Goal: Task Accomplishment & Management: Complete application form

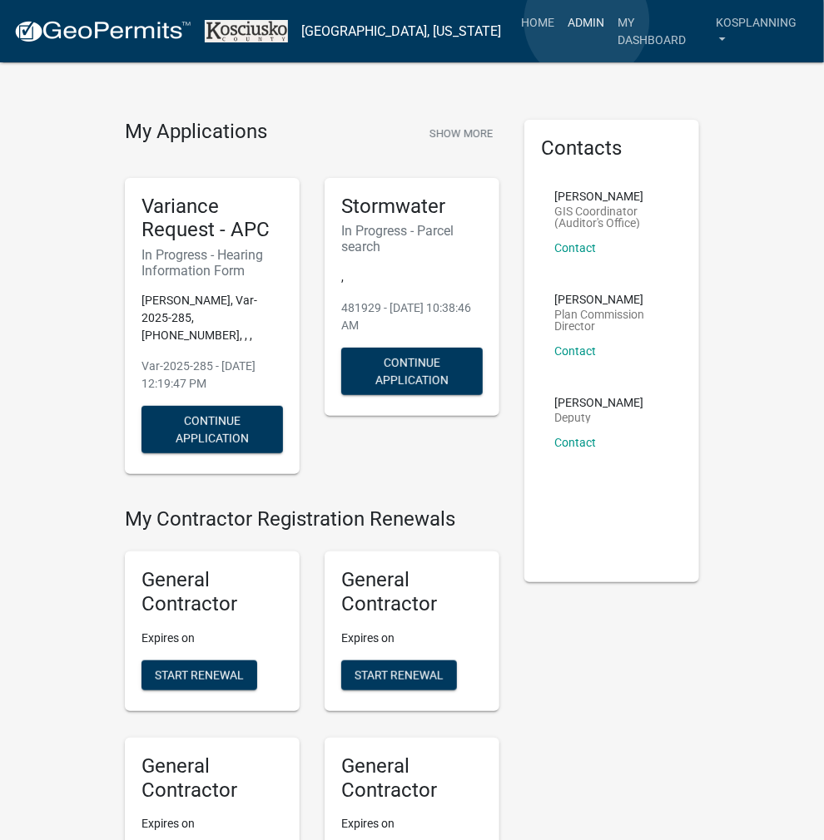
click at [586, 21] on link "Admin" at bounding box center [586, 23] width 50 height 32
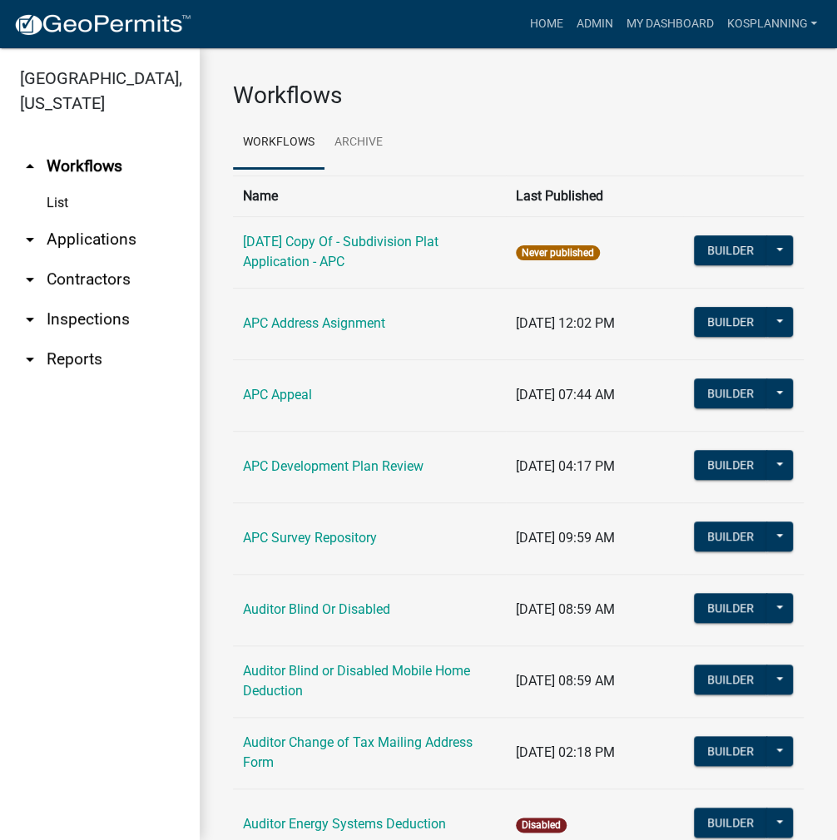
drag, startPoint x: 103, startPoint y: 245, endPoint x: 101, endPoint y: 235, distance: 10.3
click at [103, 244] on link "arrow_drop_down Applications" at bounding box center [100, 240] width 200 height 40
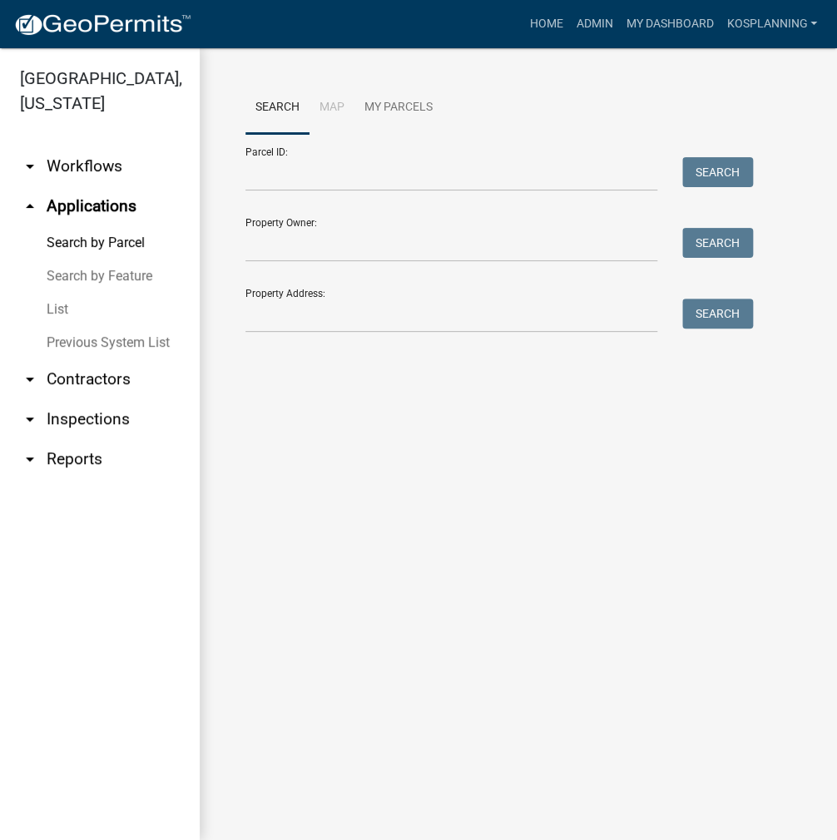
click at [85, 354] on link "Previous System List" at bounding box center [100, 342] width 200 height 33
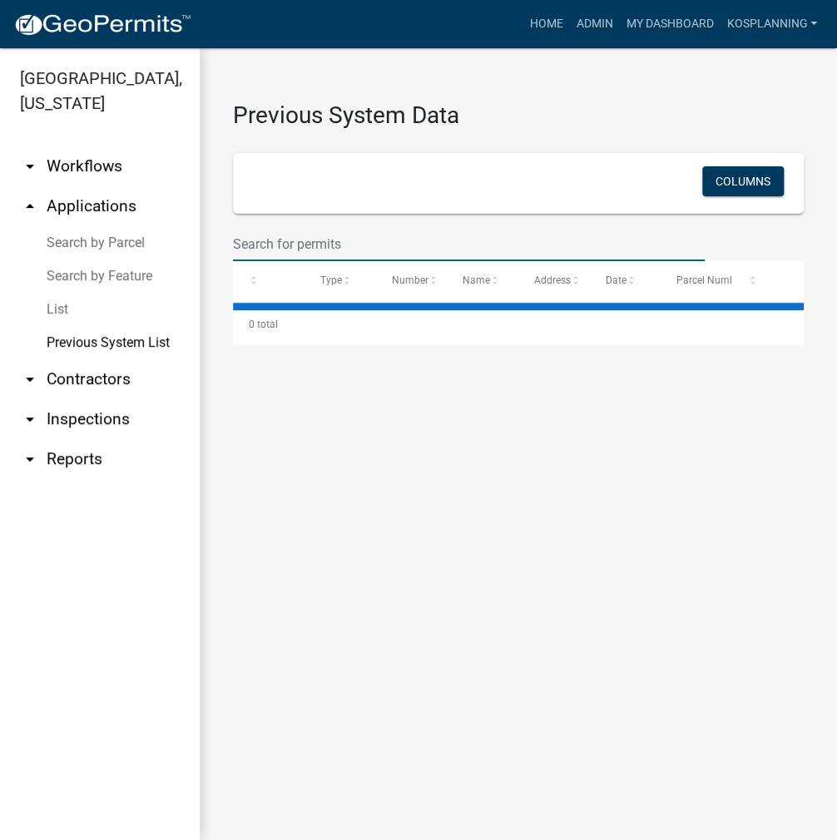
click at [297, 238] on input "text" at bounding box center [469, 244] width 472 height 34
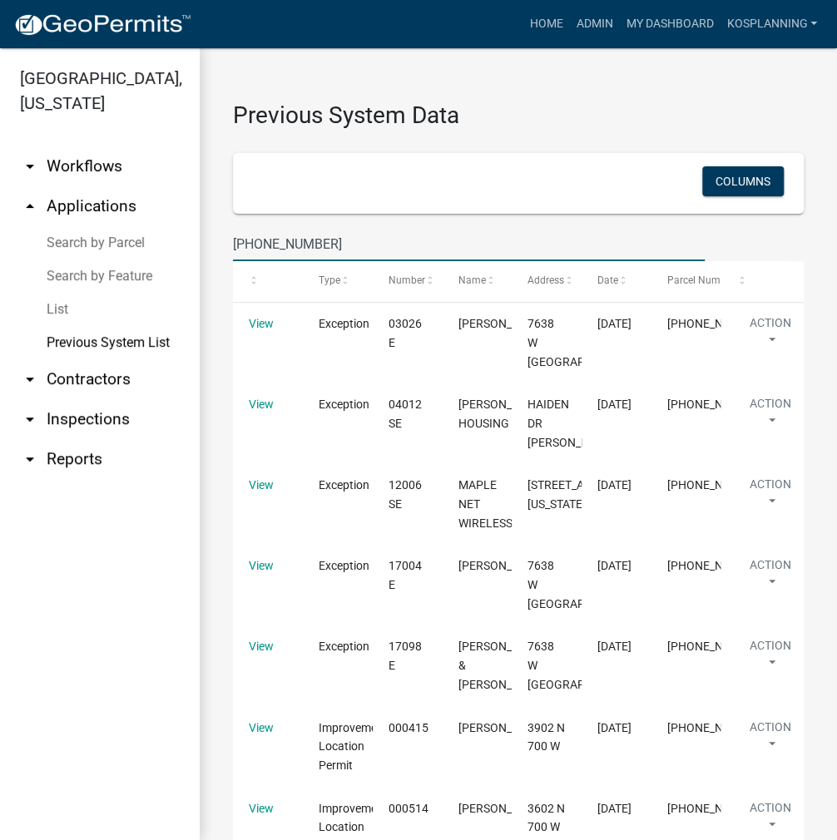
type input "021-119-021"
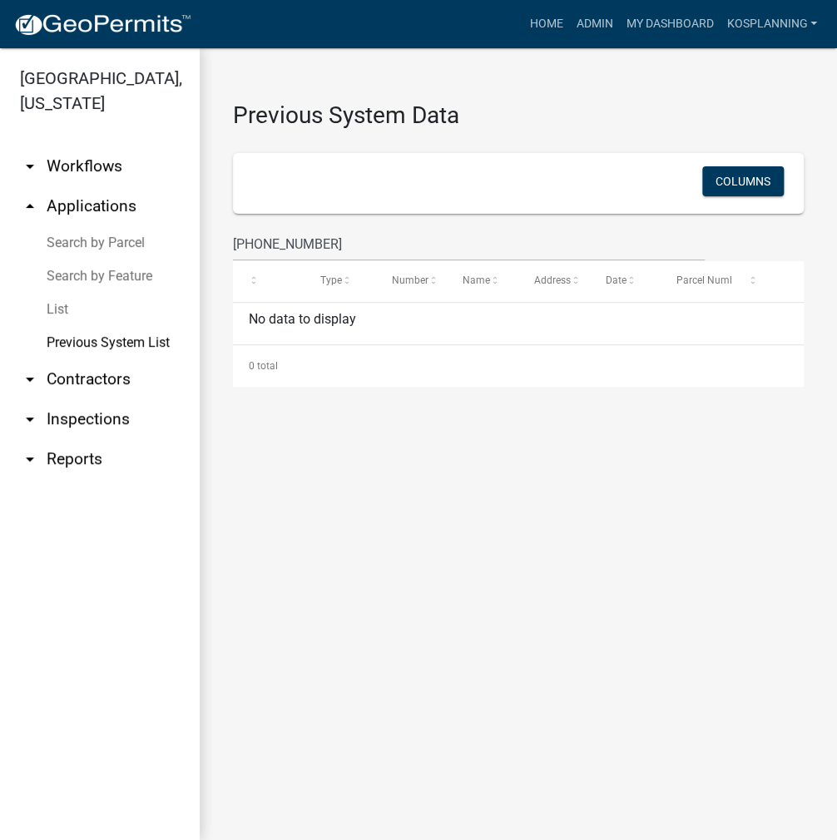
click at [110, 240] on link "Search by Parcel" at bounding box center [100, 242] width 200 height 33
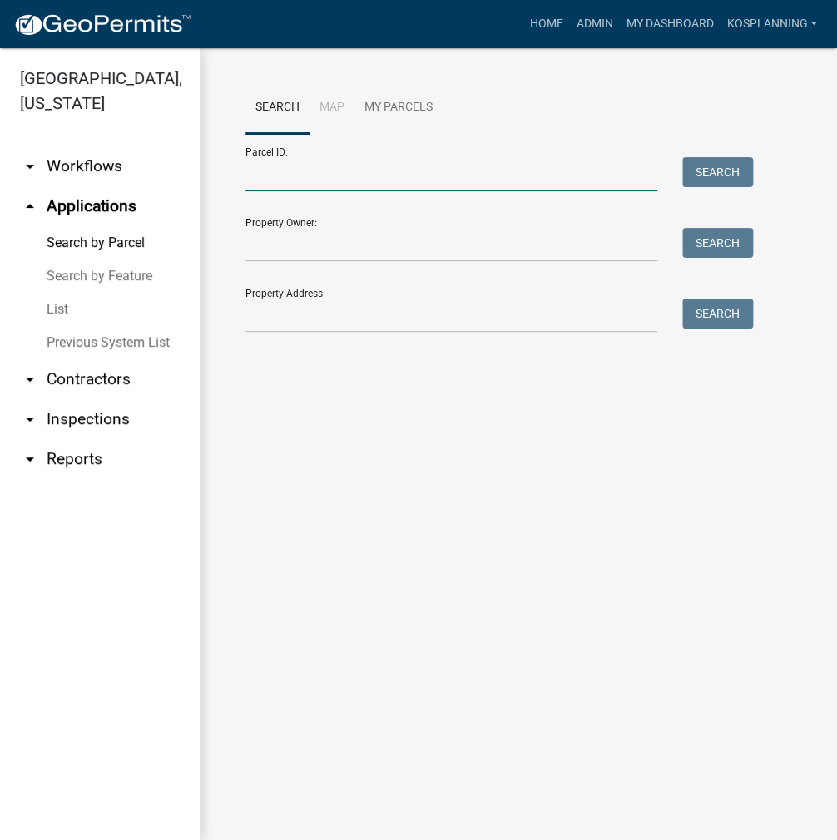
click at [307, 181] on input "Parcel ID:" at bounding box center [451, 174] width 412 height 34
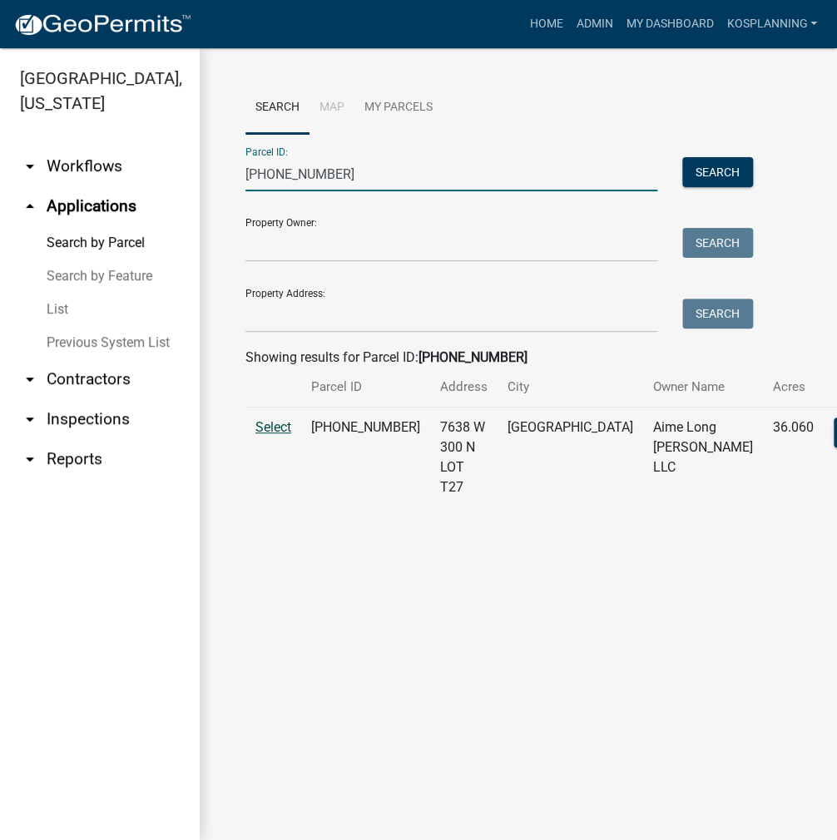
type input "[PHONE_NUMBER]"
click at [281, 435] on span "Select" at bounding box center [273, 427] width 36 height 16
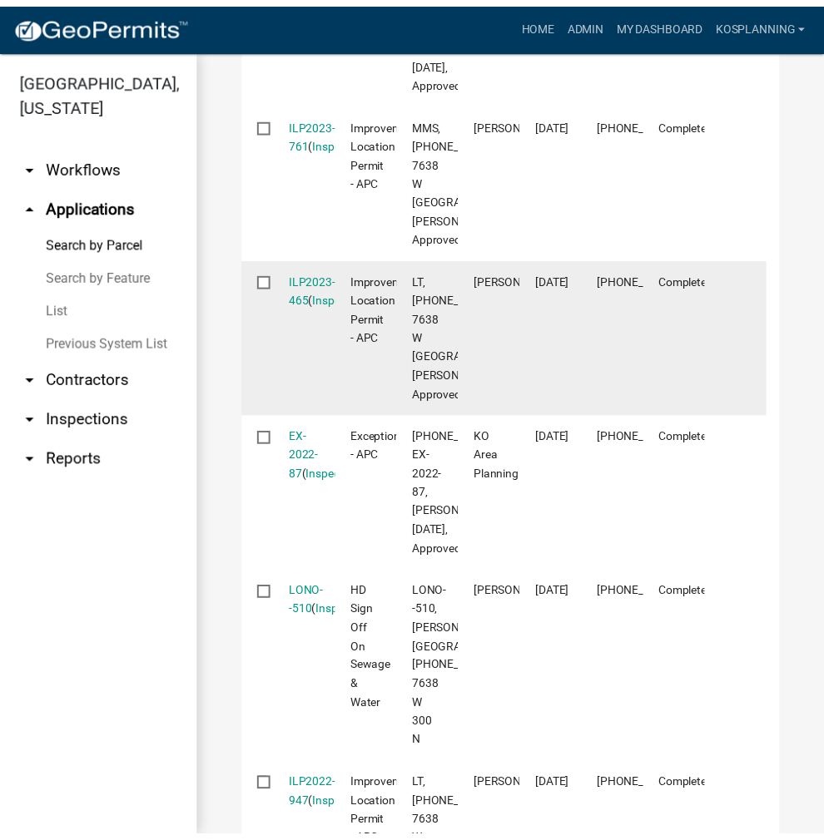
scroll to position [998, 0]
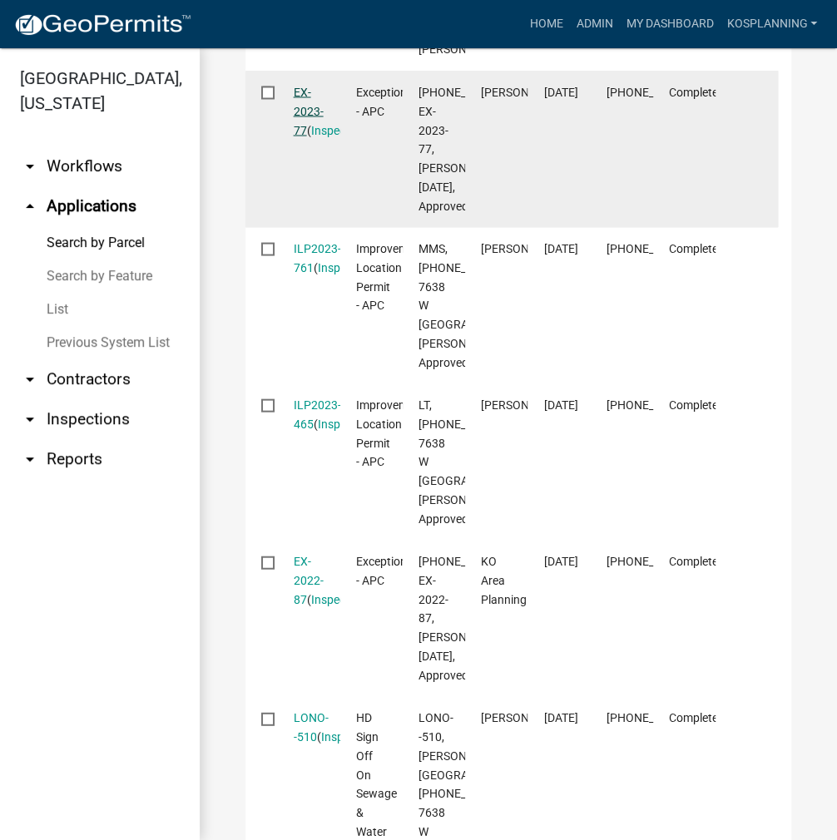
click at [303, 136] on link "EX-2023-77" at bounding box center [309, 111] width 30 height 52
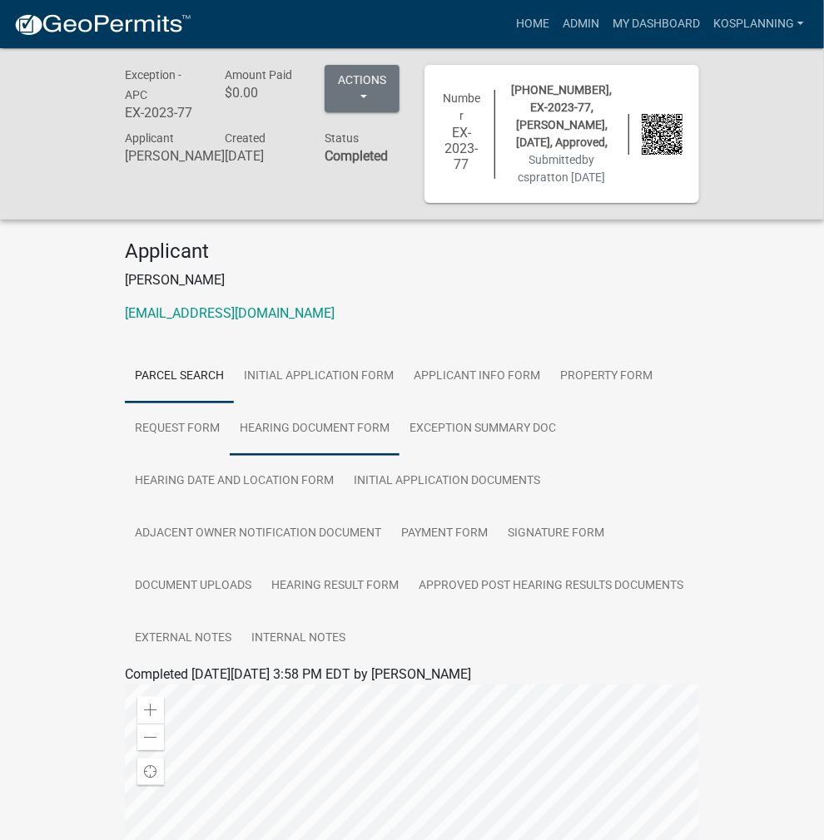
click at [230, 413] on link "Hearing Document Form" at bounding box center [315, 429] width 170 height 53
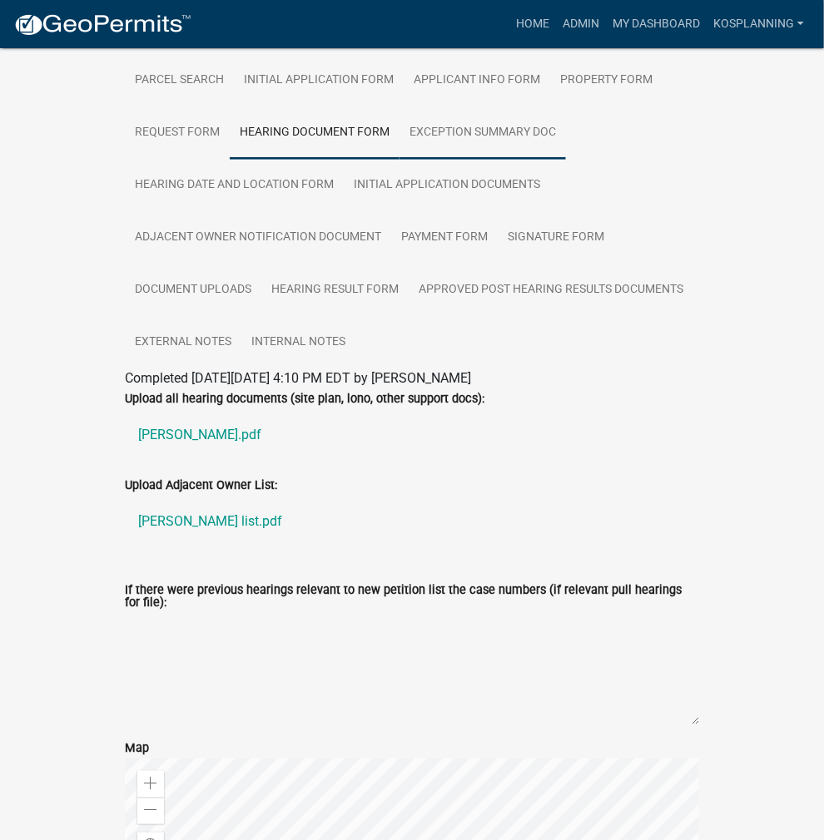
scroll to position [333, 0]
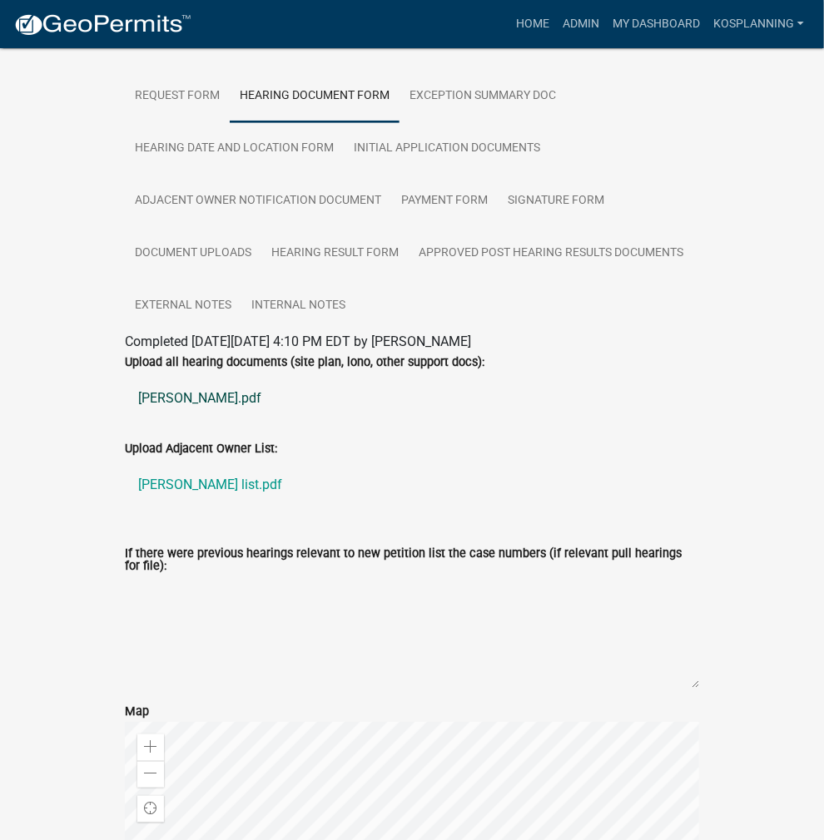
click at [125, 378] on link "anderson.pdf" at bounding box center [412, 398] width 574 height 40
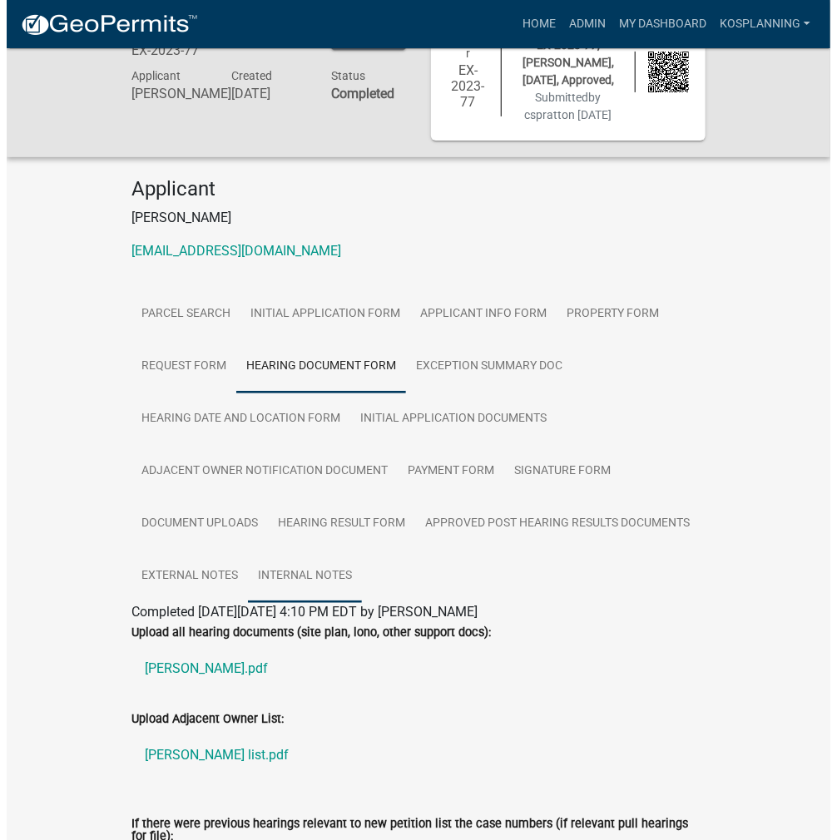
scroll to position [0, 0]
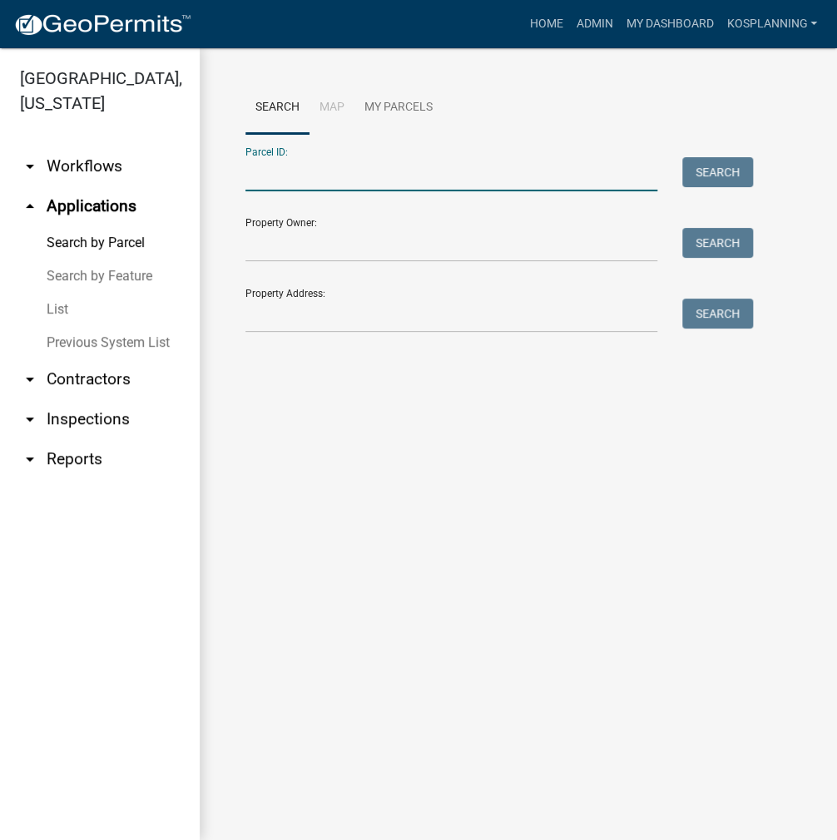
click at [324, 182] on input "Parcel ID:" at bounding box center [451, 174] width 412 height 34
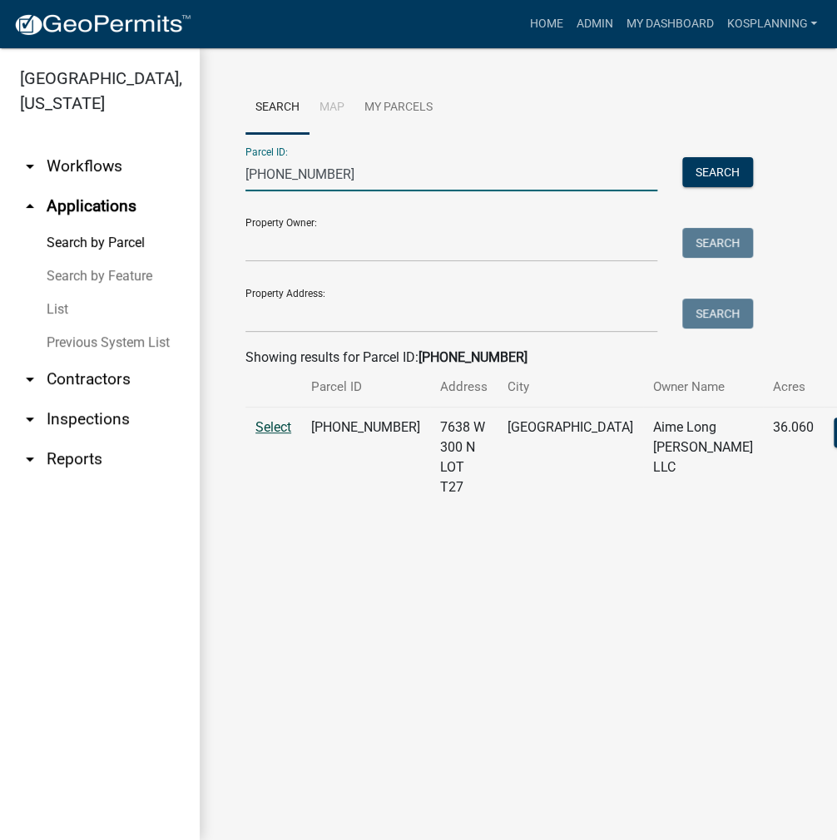
type input "[PHONE_NUMBER]"
click at [273, 435] on span "Select" at bounding box center [273, 427] width 36 height 16
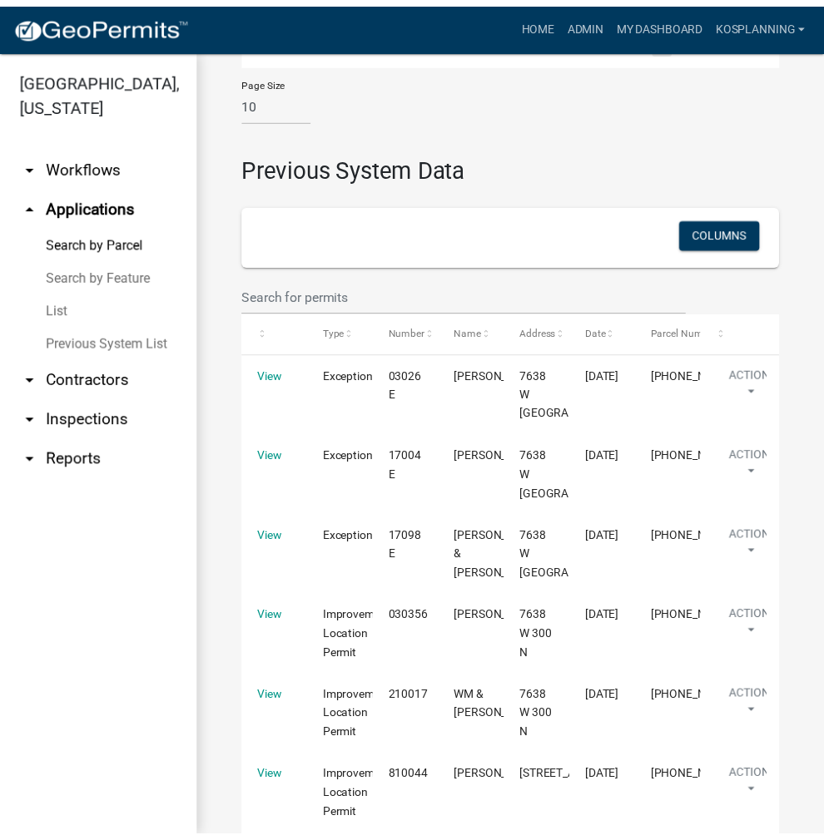
scroll to position [2314, 0]
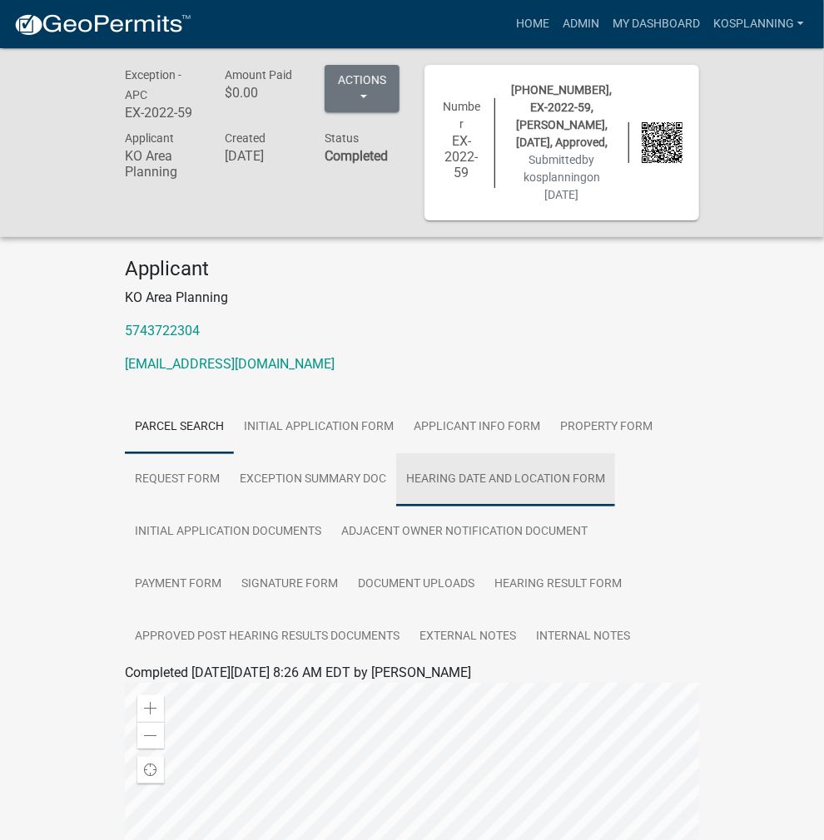
click at [396, 453] on link "Hearing Date and Location Form" at bounding box center [505, 479] width 219 height 53
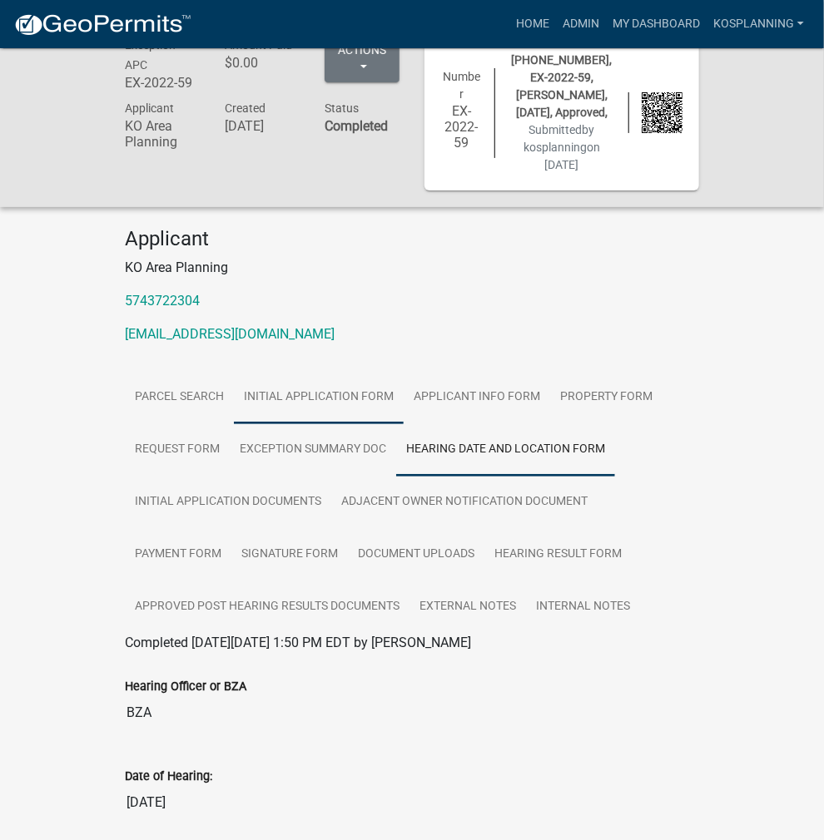
scroll to position [23, 0]
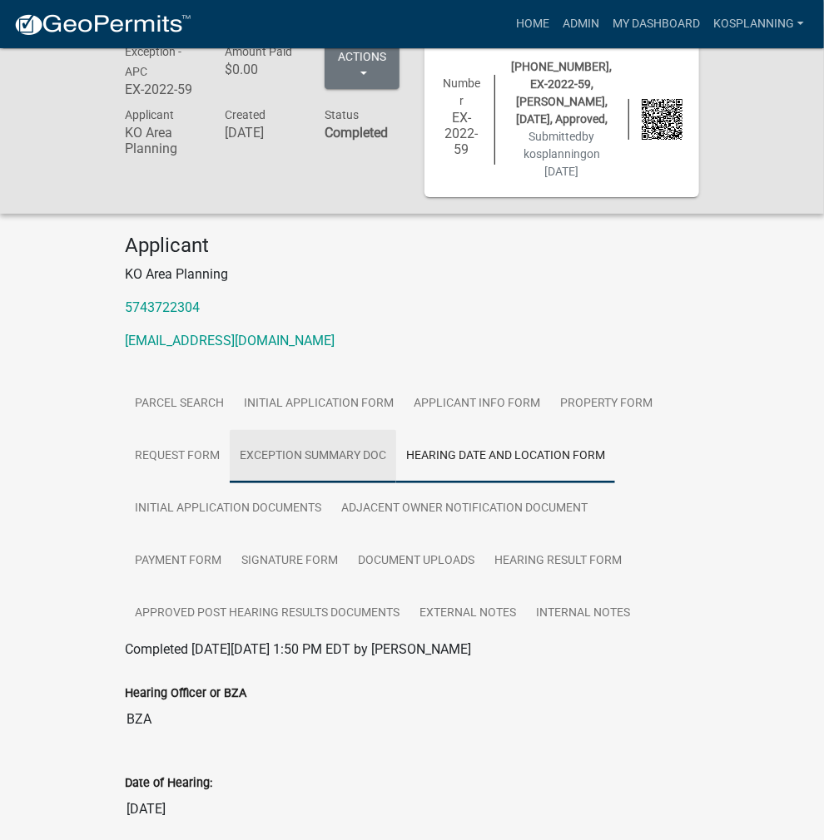
click at [230, 430] on link "Exception Summary Doc" at bounding box center [313, 456] width 166 height 53
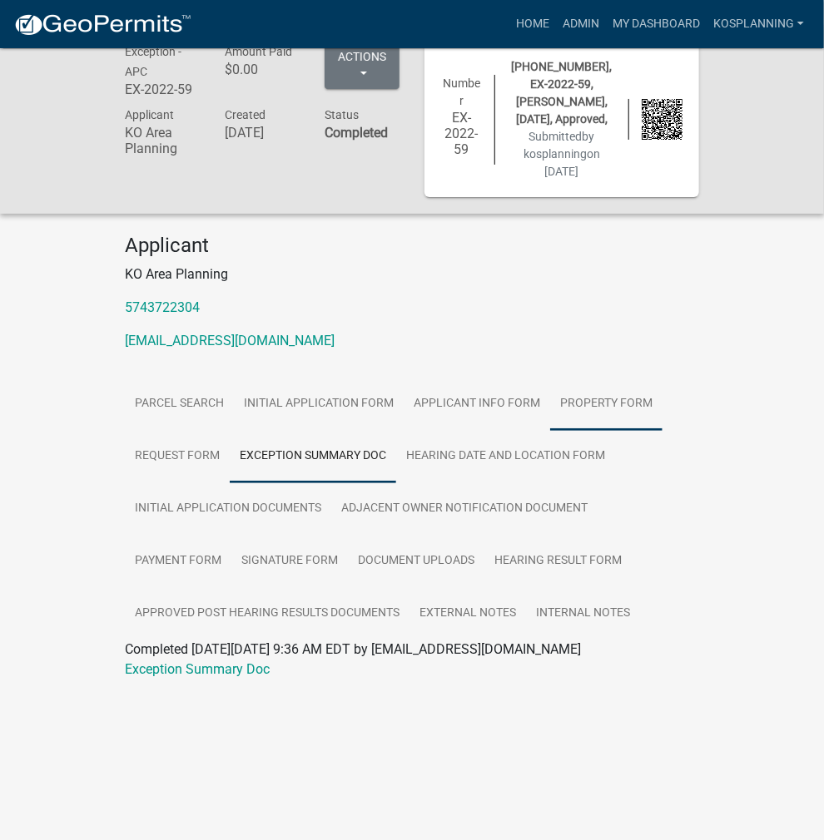
click at [550, 378] on link "Property Form" at bounding box center [606, 404] width 112 height 53
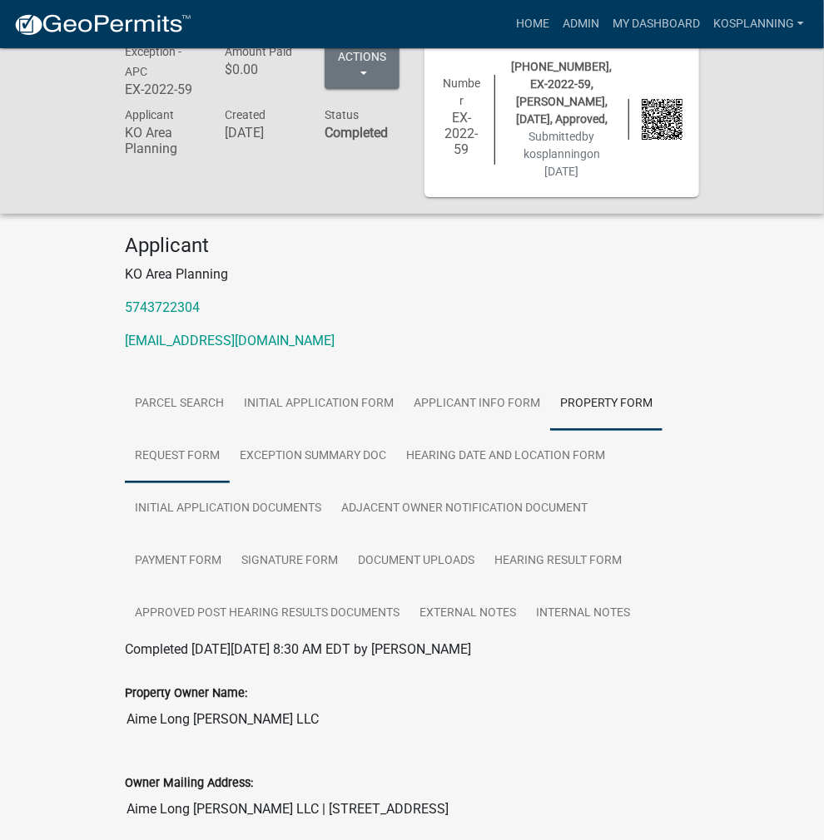
click at [230, 430] on link "Request Form" at bounding box center [177, 456] width 105 height 53
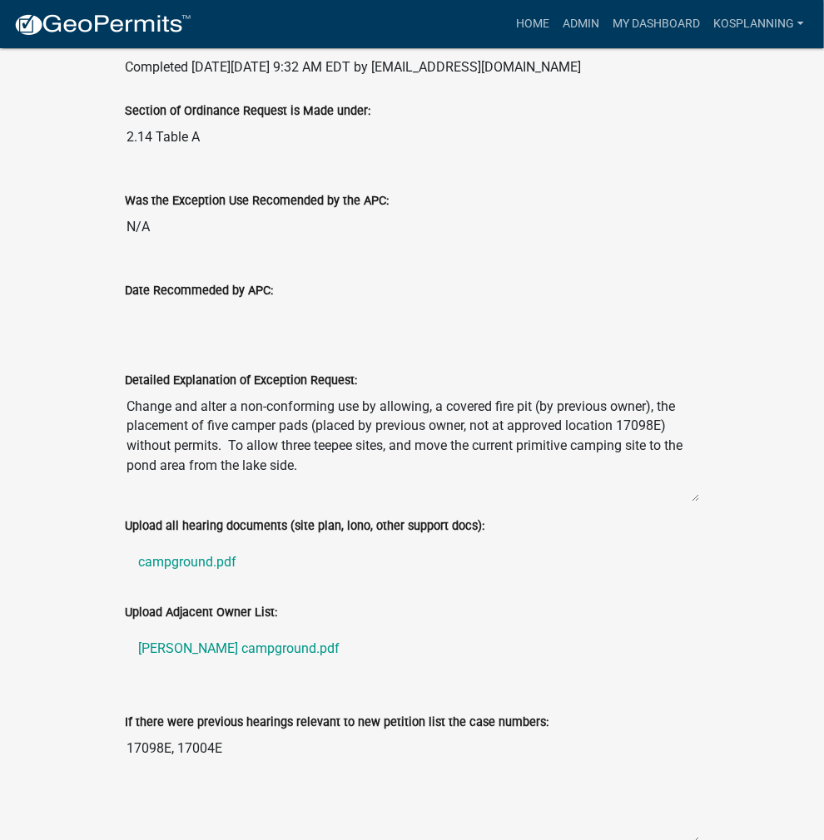
scroll to position [106, 0]
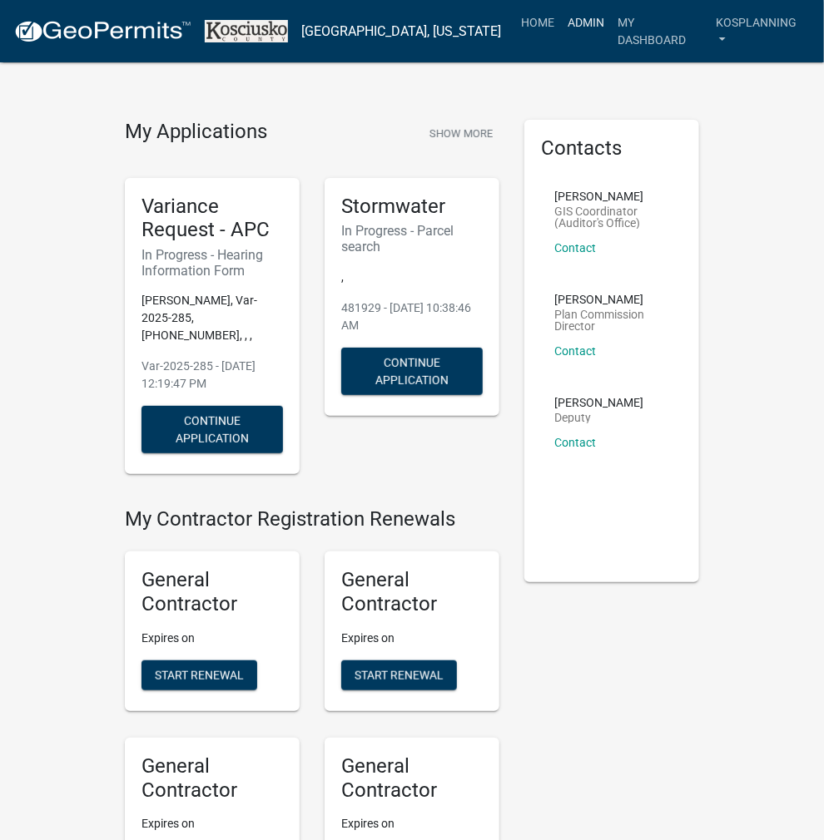
click at [590, 22] on link "Admin" at bounding box center [586, 23] width 50 height 32
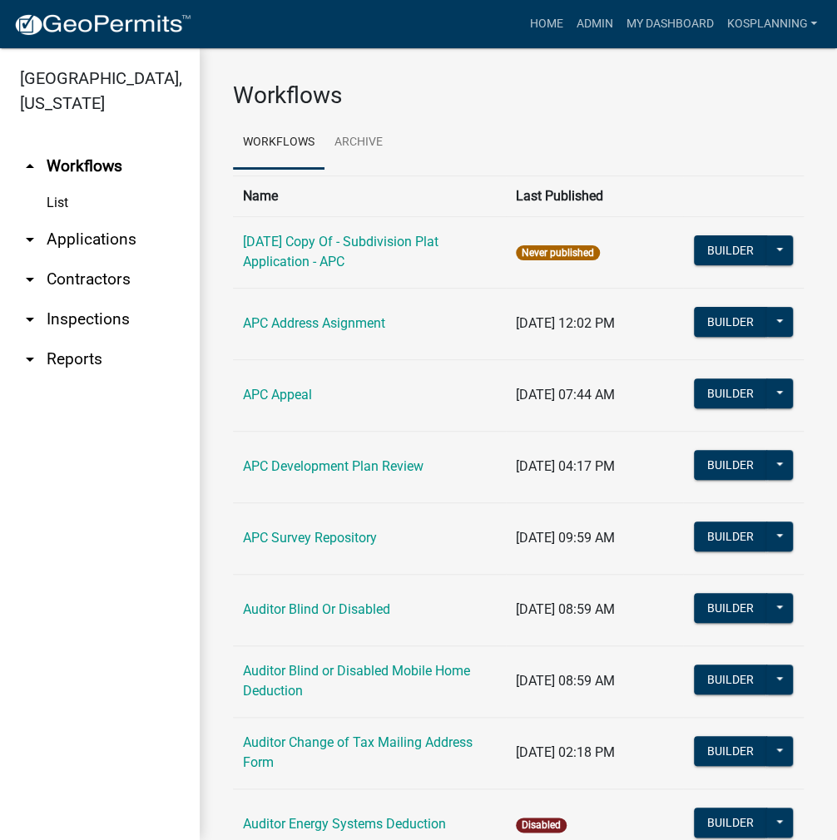
click at [106, 244] on link "arrow_drop_down Applications" at bounding box center [100, 240] width 200 height 40
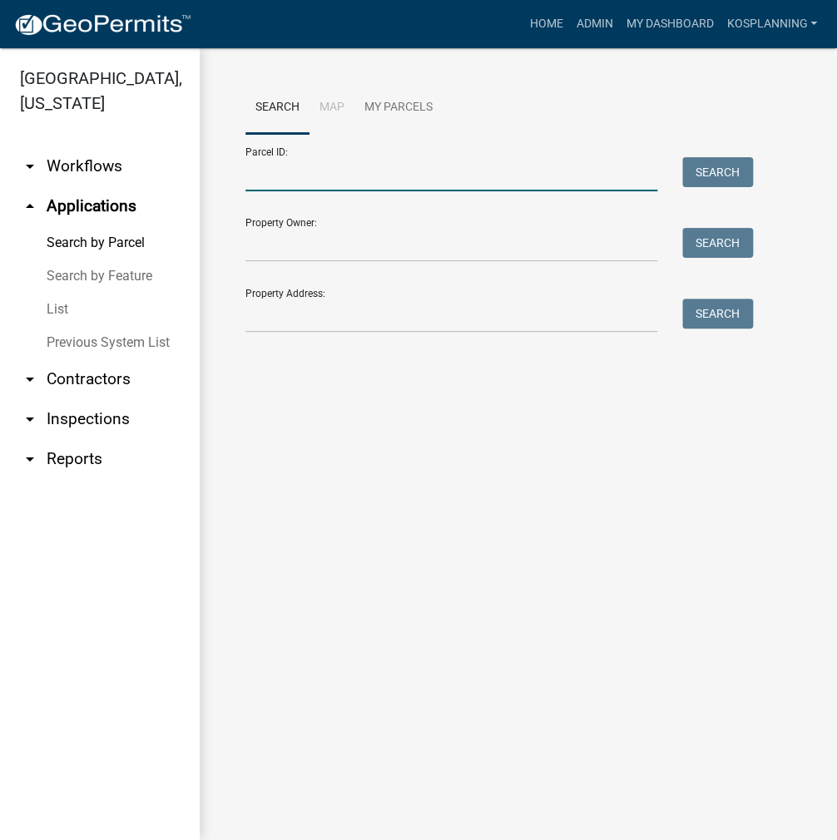
click at [403, 190] on input "Parcel ID:" at bounding box center [451, 174] width 412 height 34
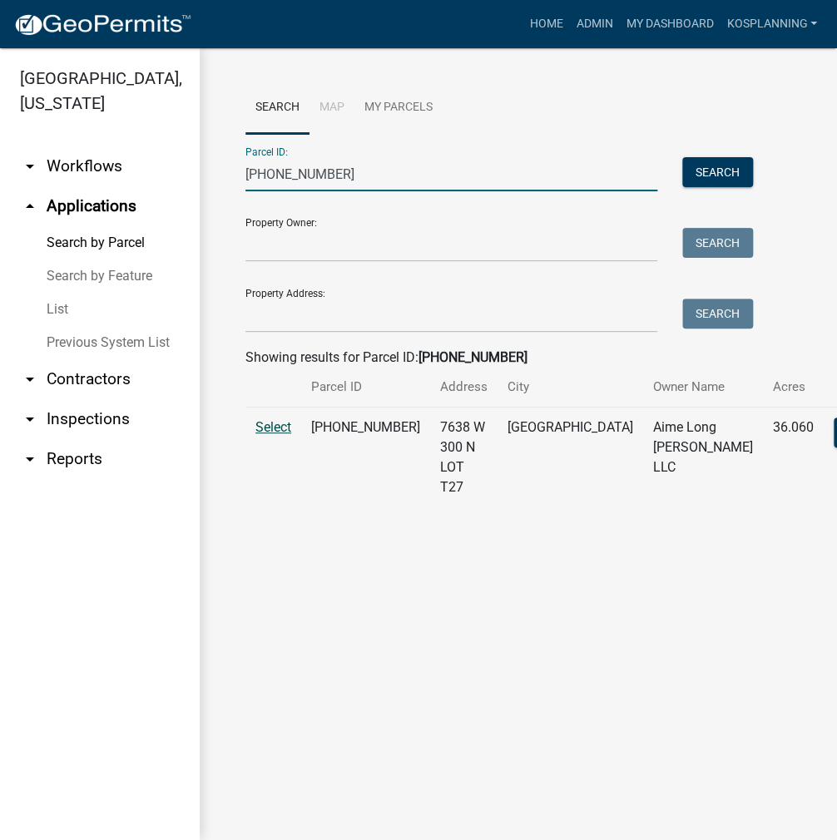
type input "[PHONE_NUMBER]"
click at [277, 435] on span "Select" at bounding box center [273, 427] width 36 height 16
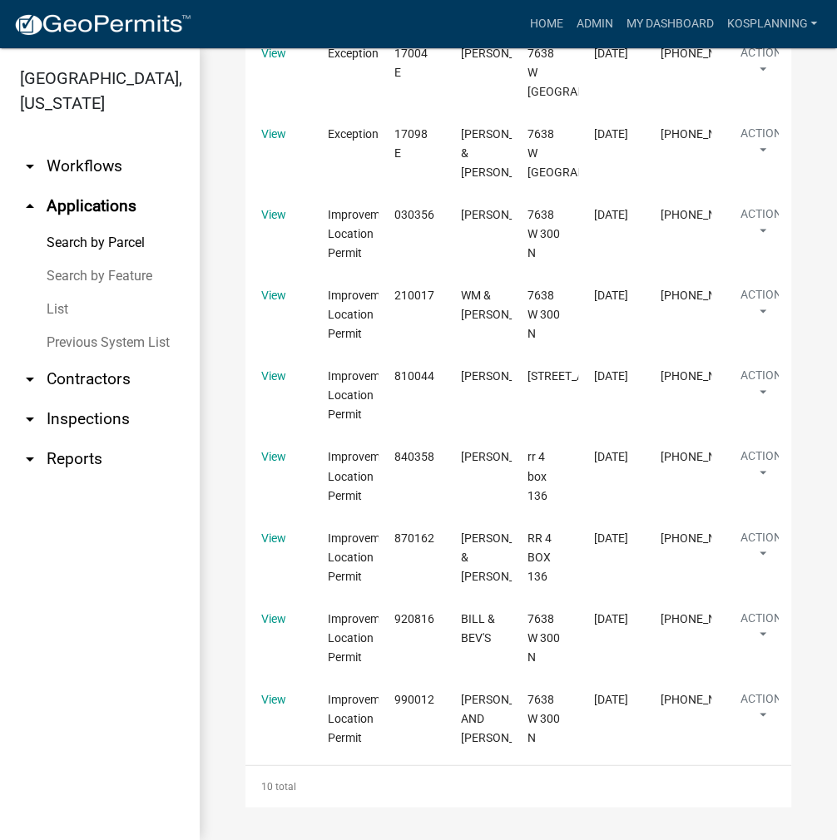
scroll to position [2730, 0]
select select "1: 25"
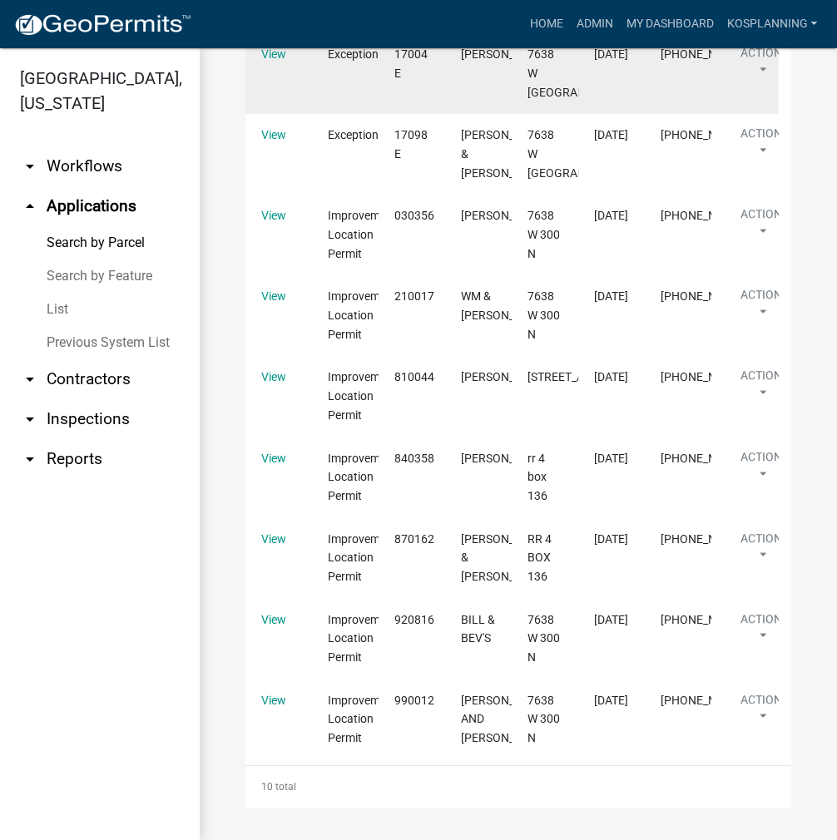
scroll to position [3728, 0]
click at [264, 60] on link "View" at bounding box center [273, 53] width 25 height 13
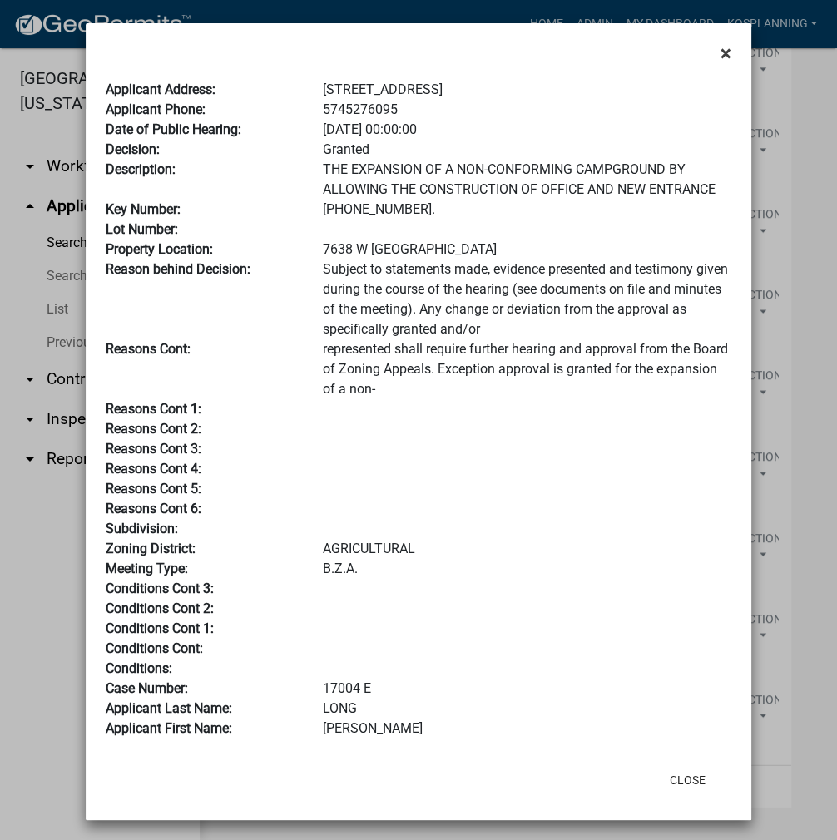
click at [720, 61] on span "×" at bounding box center [725, 53] width 11 height 23
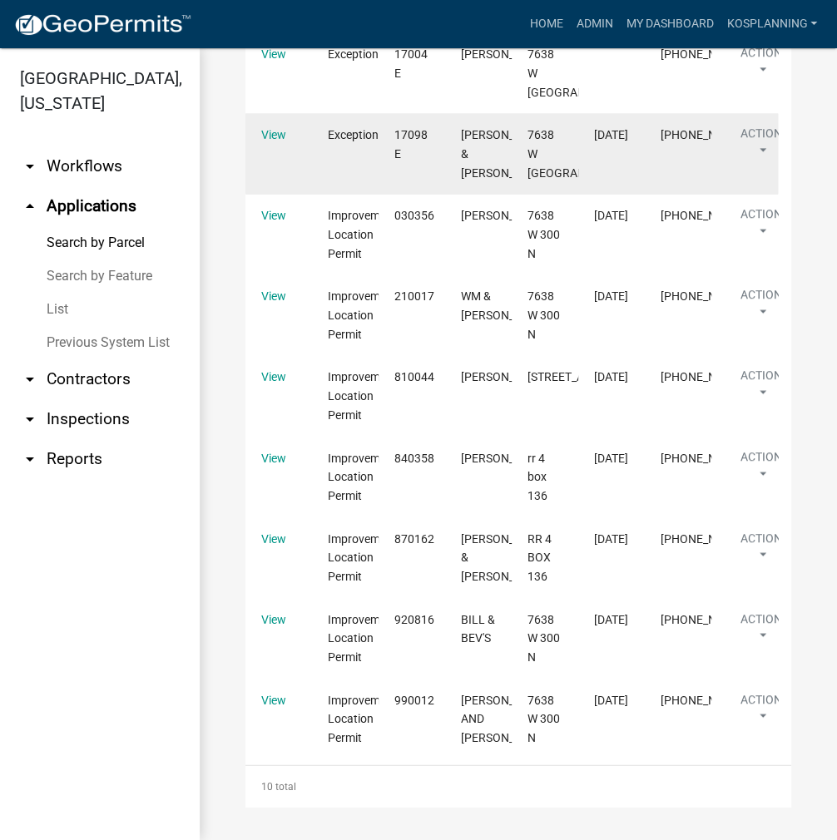
click at [263, 144] on div "View" at bounding box center [278, 134] width 35 height 19
click at [278, 141] on link "View" at bounding box center [273, 133] width 25 height 13
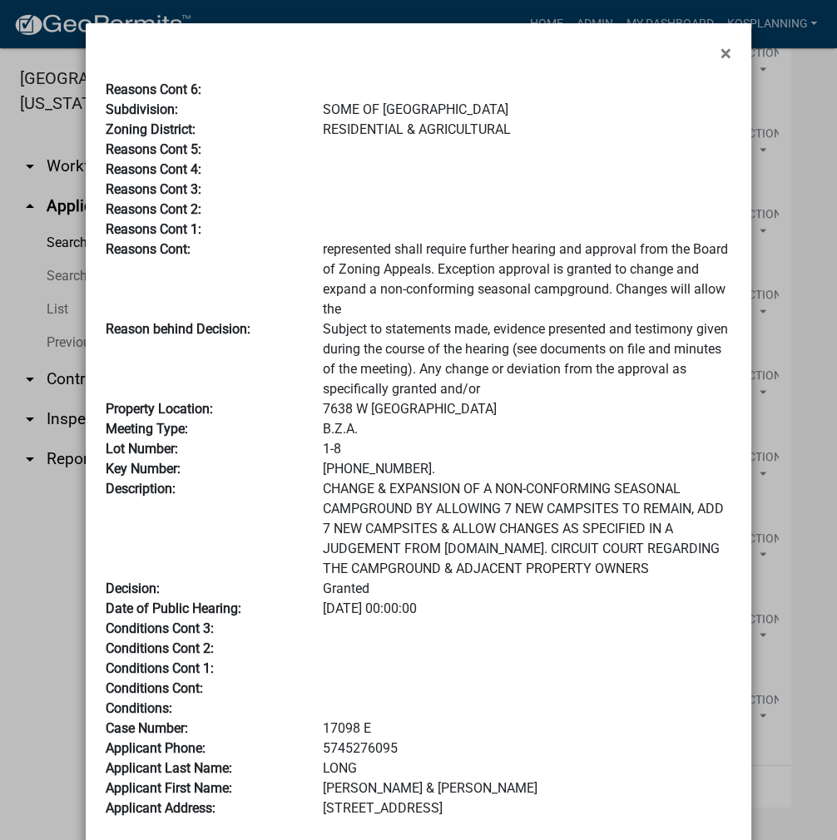
click at [757, 536] on ngb-modal-window "× Reasons Cont 6: Subdivision: SOME OF [GEOGRAPHIC_DATA] Zoning District: RESID…" at bounding box center [418, 420] width 837 height 840
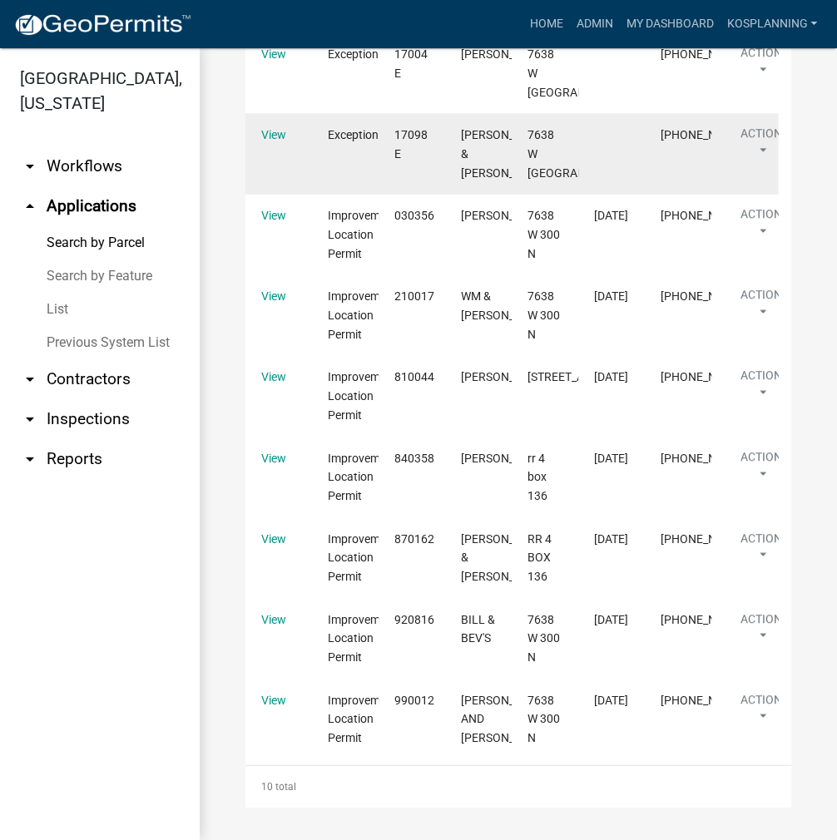
scroll to position [3808, 0]
click at [273, 141] on link "View" at bounding box center [273, 133] width 25 height 13
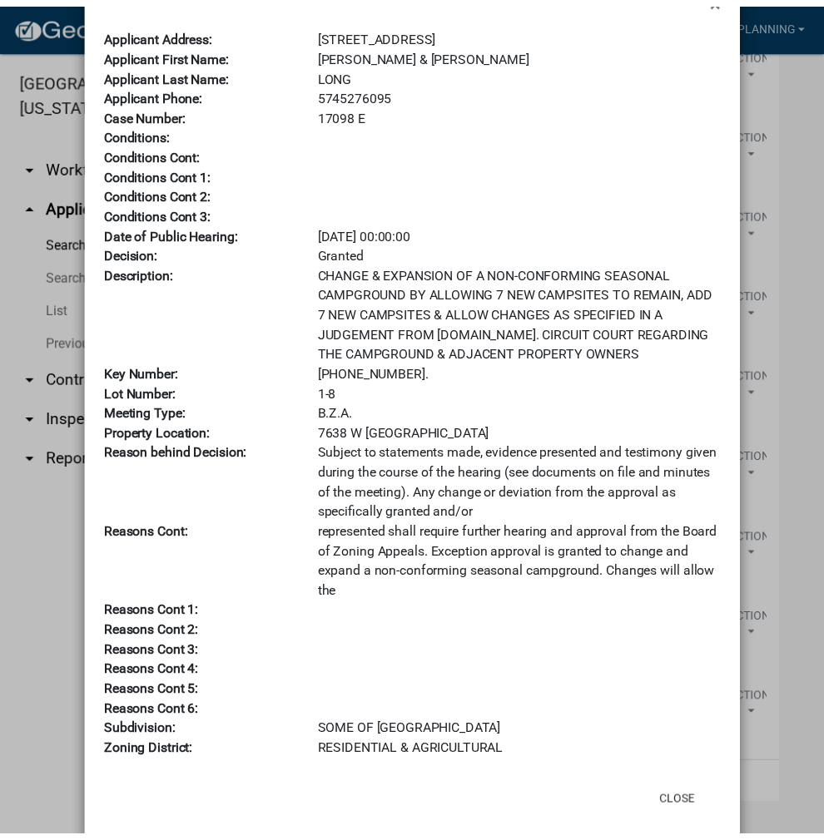
scroll to position [83, 0]
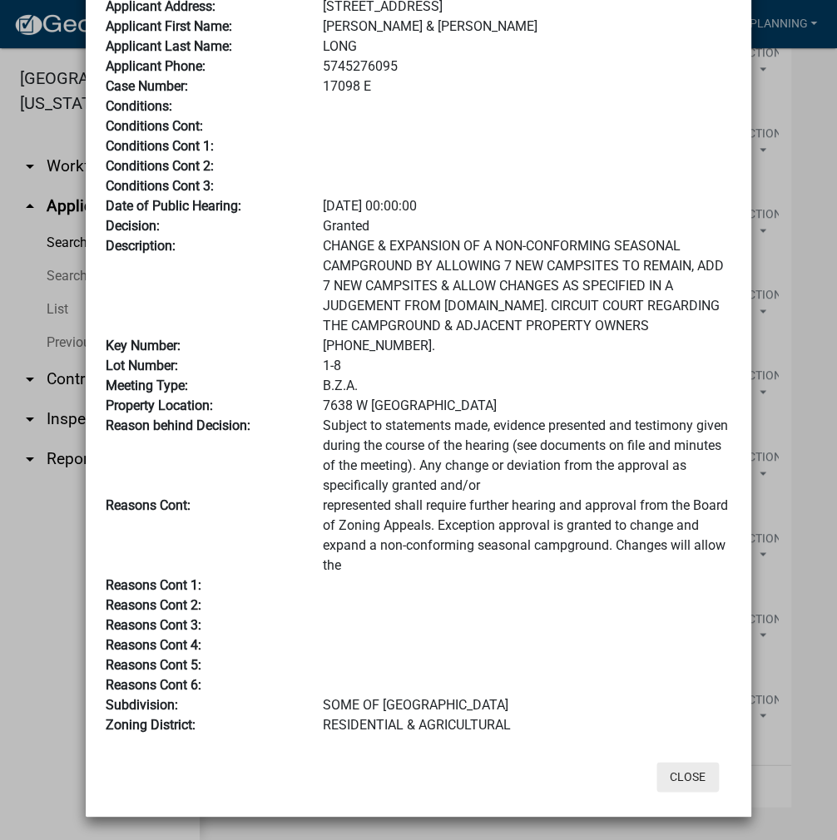
click at [680, 779] on button "Close" at bounding box center [687, 777] width 62 height 30
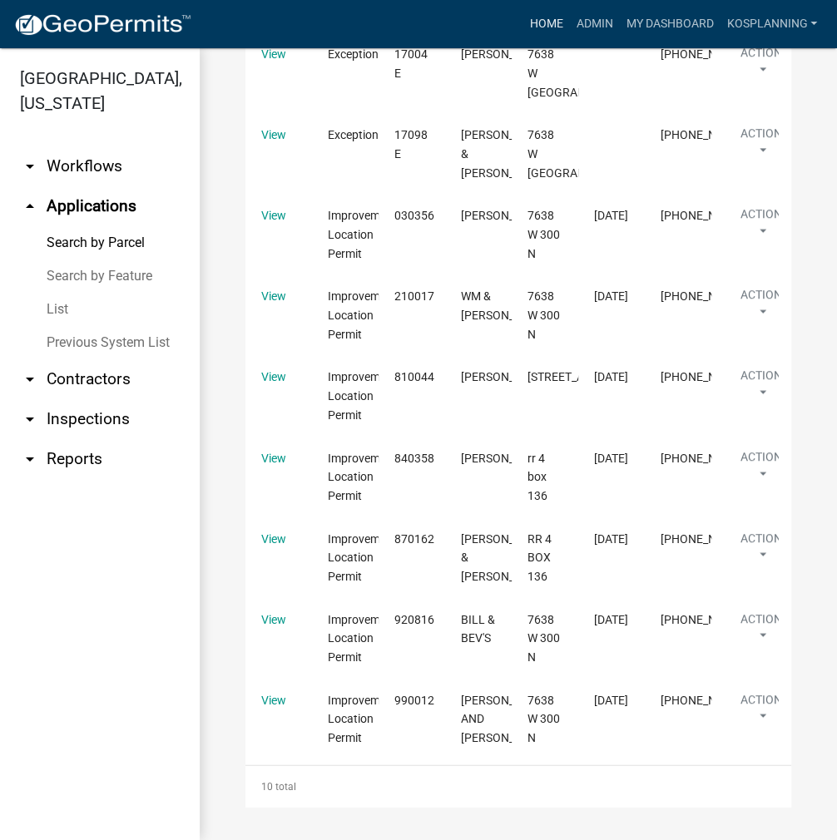
click at [552, 27] on link "Home" at bounding box center [545, 24] width 47 height 32
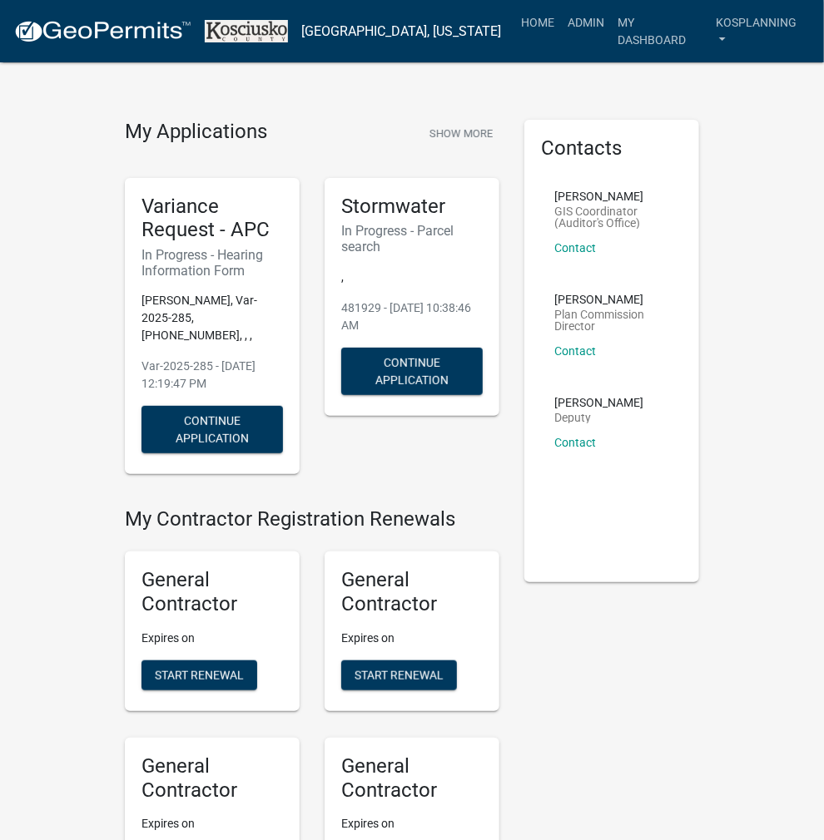
scroll to position [4498, 0]
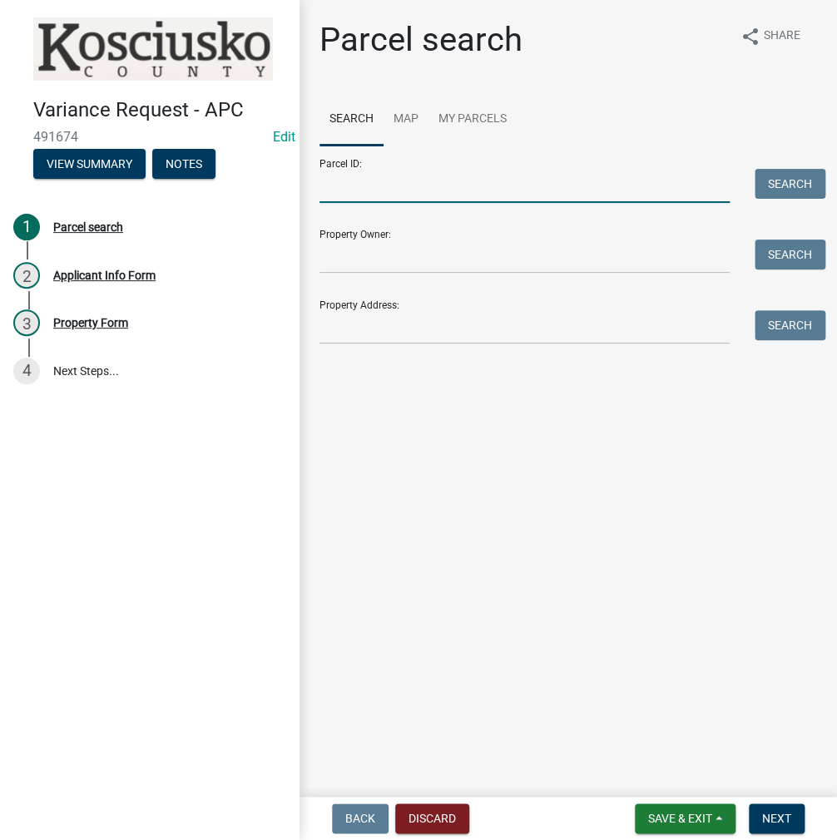
click at [488, 183] on input "Parcel ID:" at bounding box center [524, 186] width 410 height 34
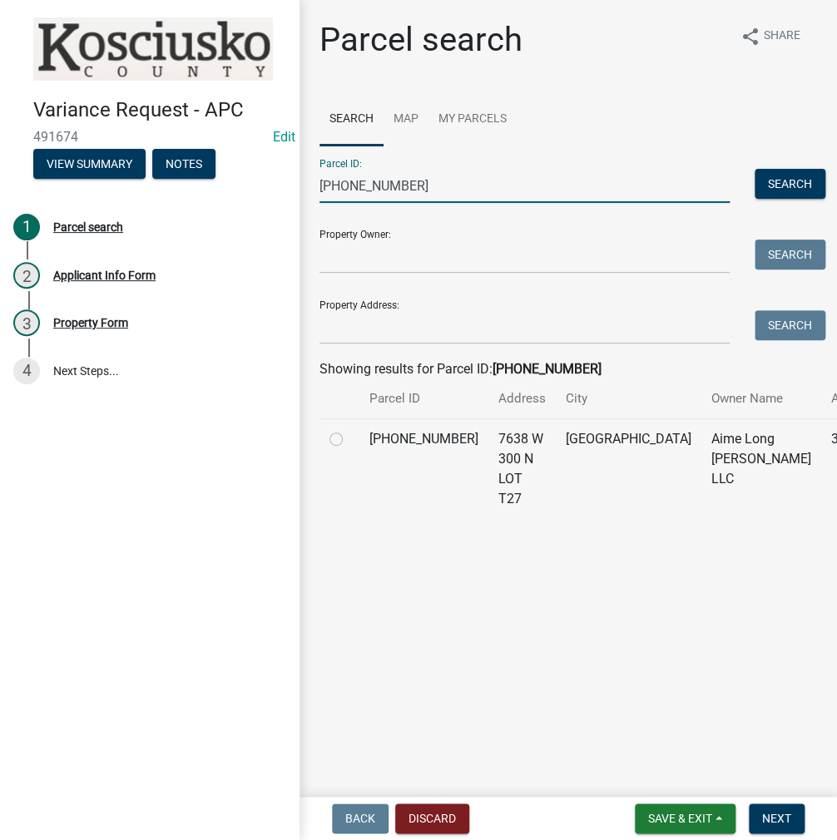
type input "[PHONE_NUMBER]"
click at [349, 429] on label at bounding box center [349, 429] width 0 height 0
click at [349, 440] on input "radio" at bounding box center [354, 434] width 11 height 11
radio input "true"
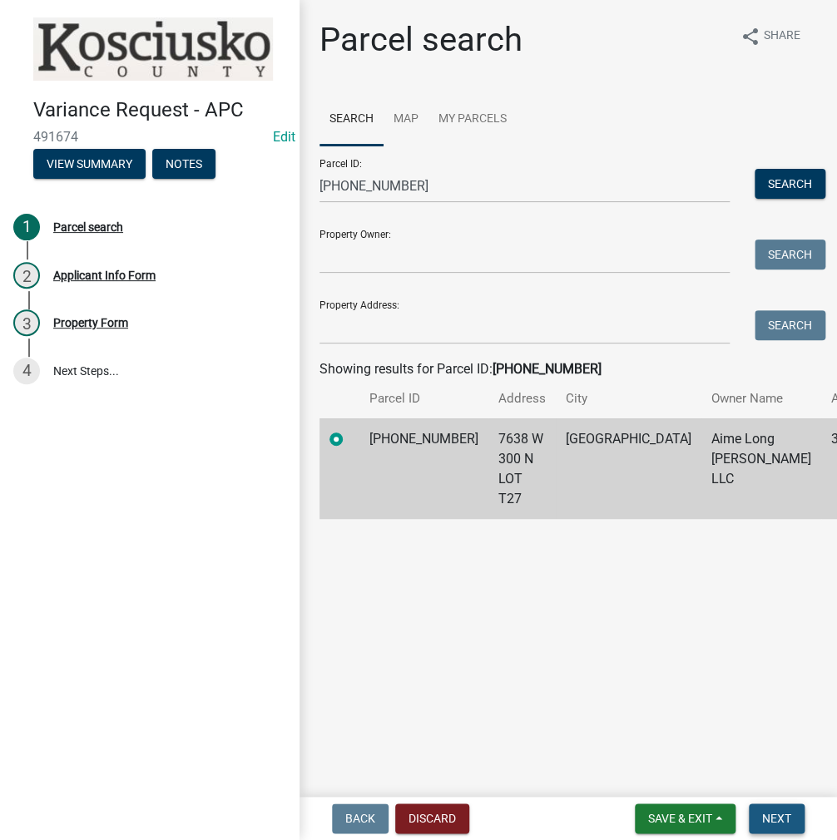
click at [776, 818] on span "Next" at bounding box center [776, 818] width 29 height 13
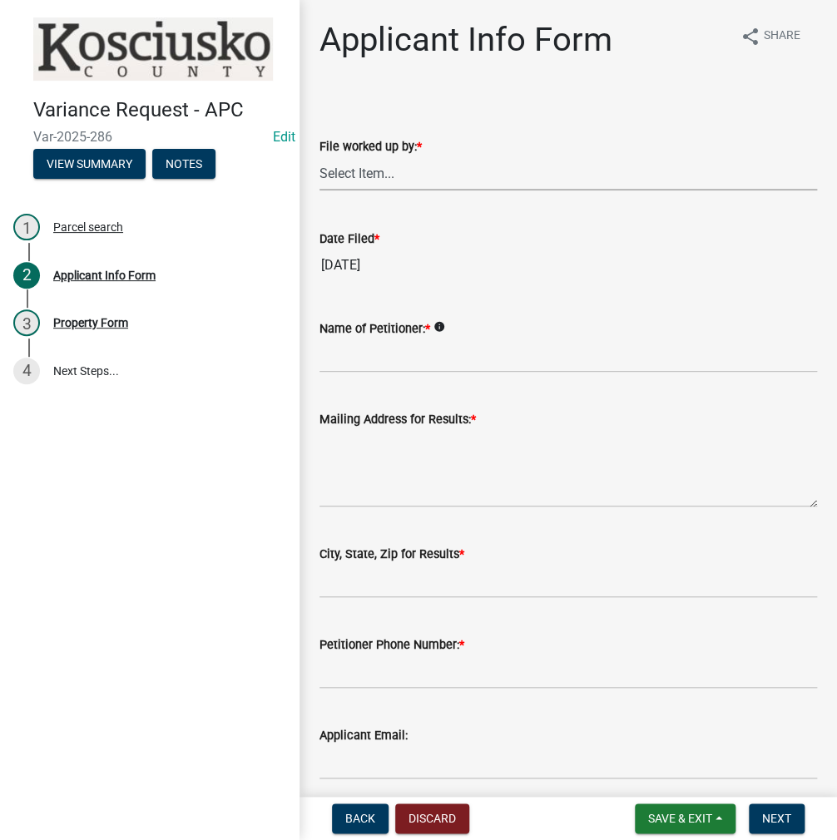
click at [347, 181] on select "Select Item... MMS LT AT CS [PERSON_NAME]" at bounding box center [567, 173] width 497 height 34
click at [319, 156] on select "Select Item... MMS LT AT CS [PERSON_NAME]" at bounding box center [567, 173] width 497 height 34
select select "fc758b50-acba-4166-9f24-5248f0f78016"
click at [361, 357] on input "Name of Petitioner: *" at bounding box center [567, 356] width 497 height 34
type input "[PERSON_NAME]"
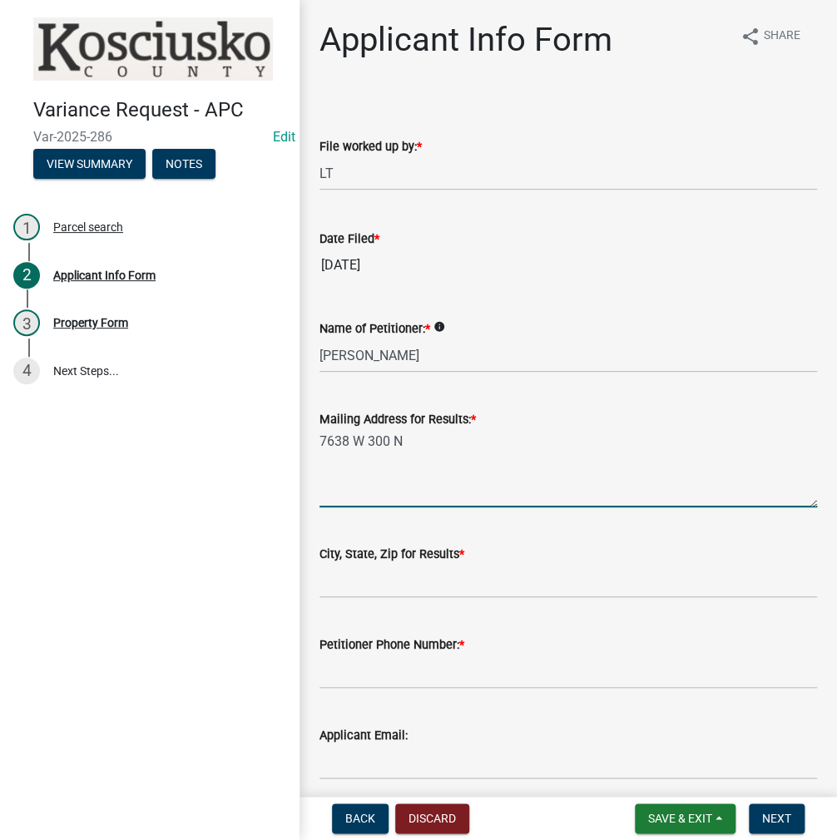
type textarea "7638 W 300 N"
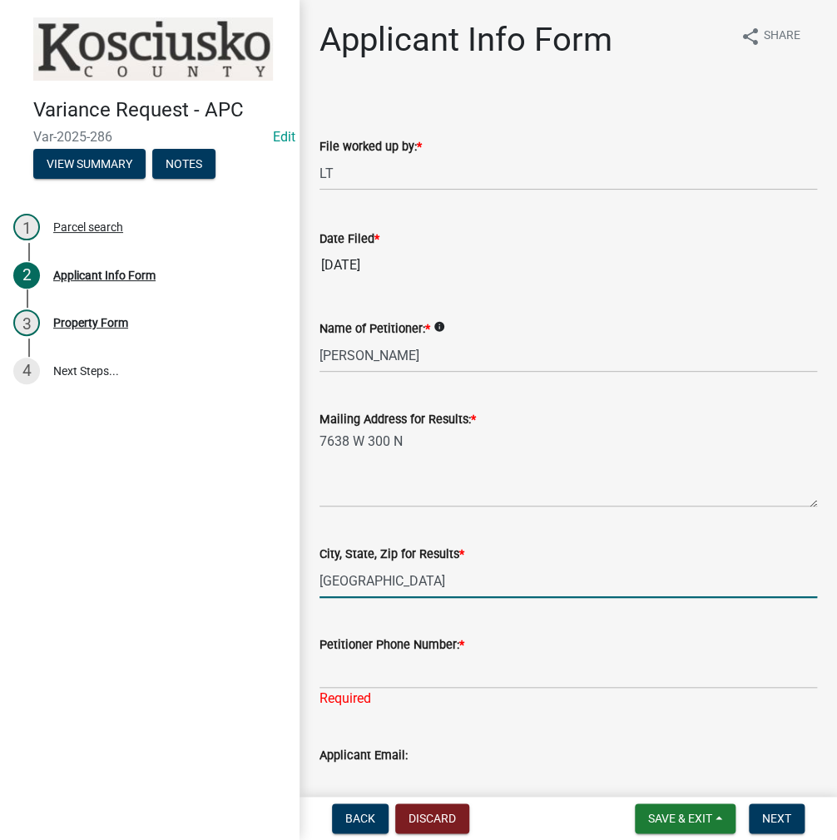
click at [596, 583] on input "[GEOGRAPHIC_DATA]" at bounding box center [567, 581] width 497 height 34
type input "[GEOGRAPHIC_DATA] IN 46582"
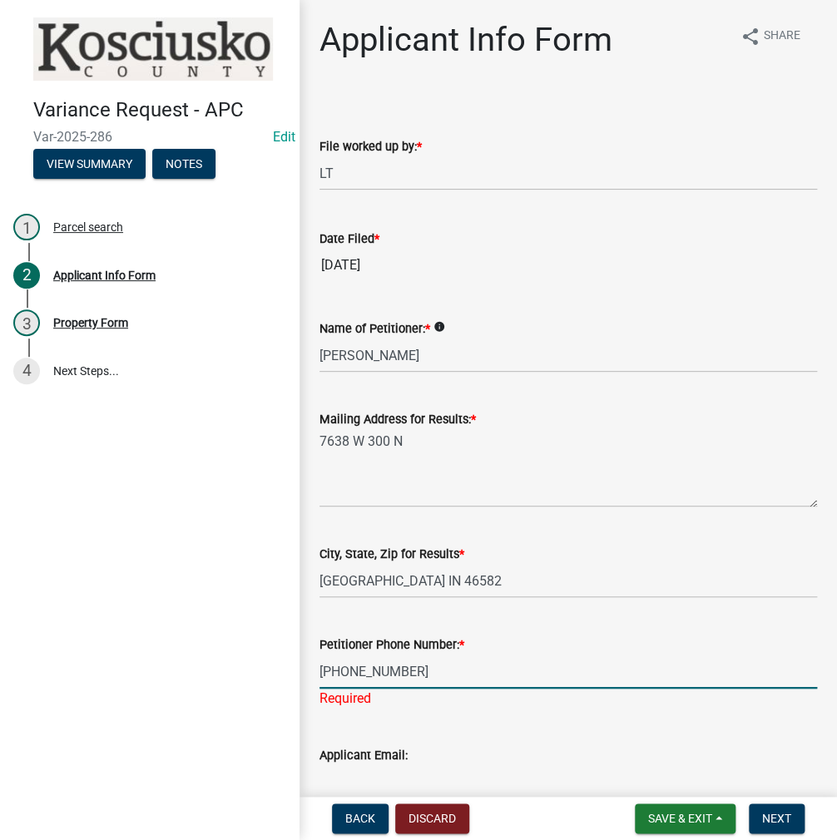
type input "[PHONE_NUMBER]"
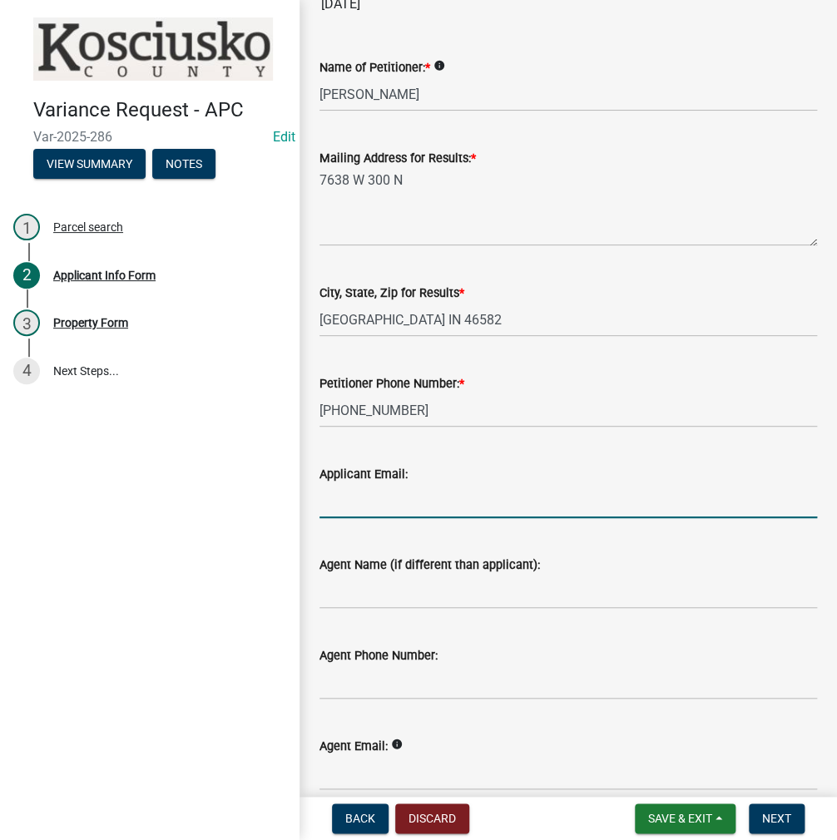
scroll to position [339, 0]
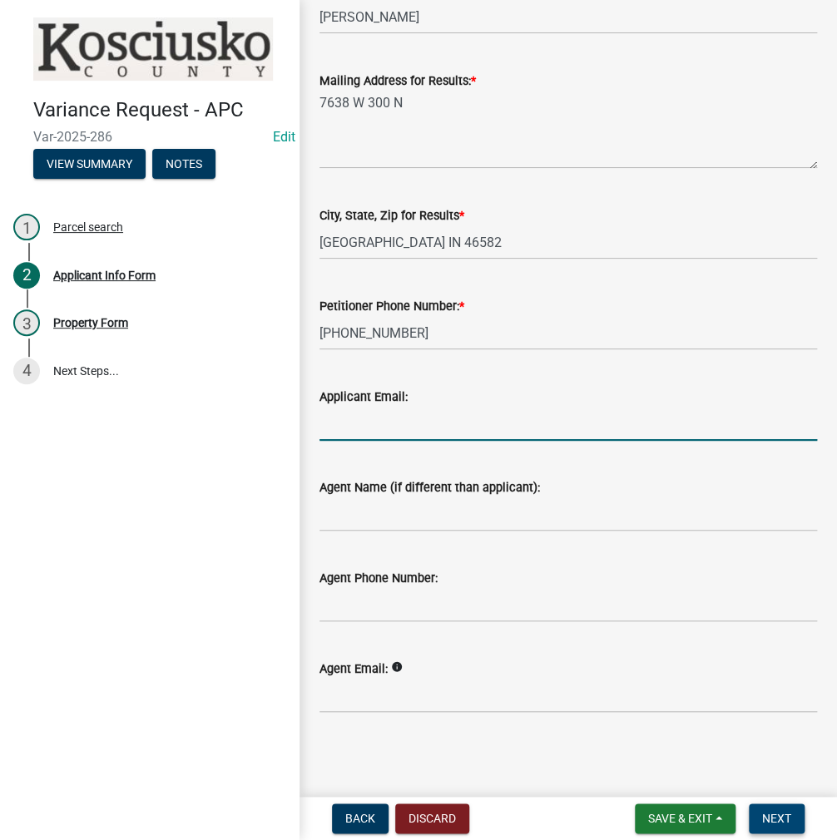
click at [774, 814] on span "Next" at bounding box center [776, 818] width 29 height 13
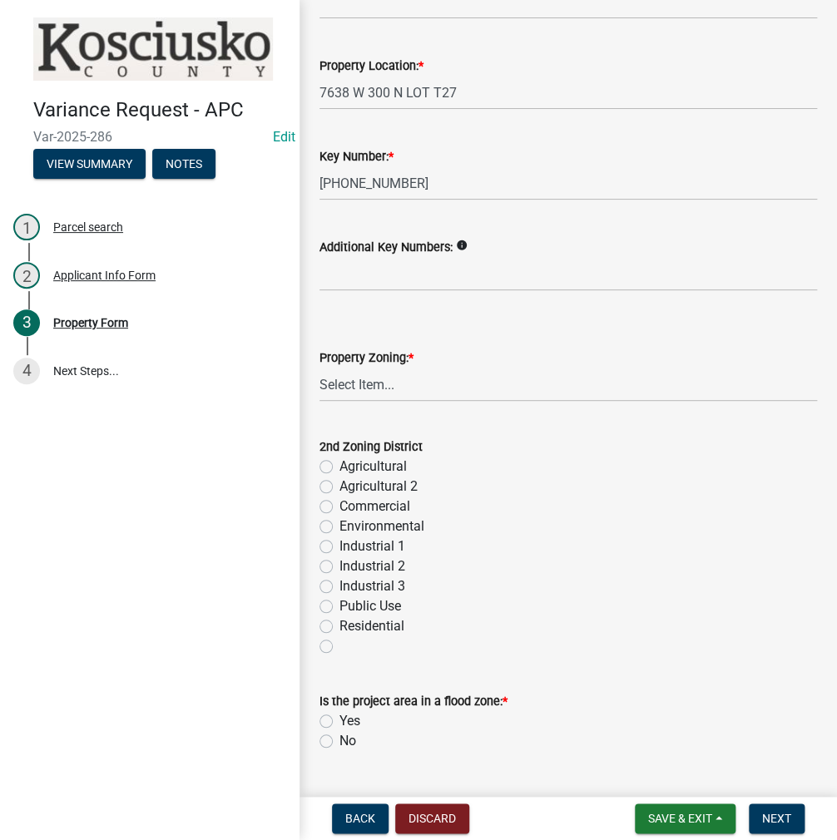
scroll to position [416, 0]
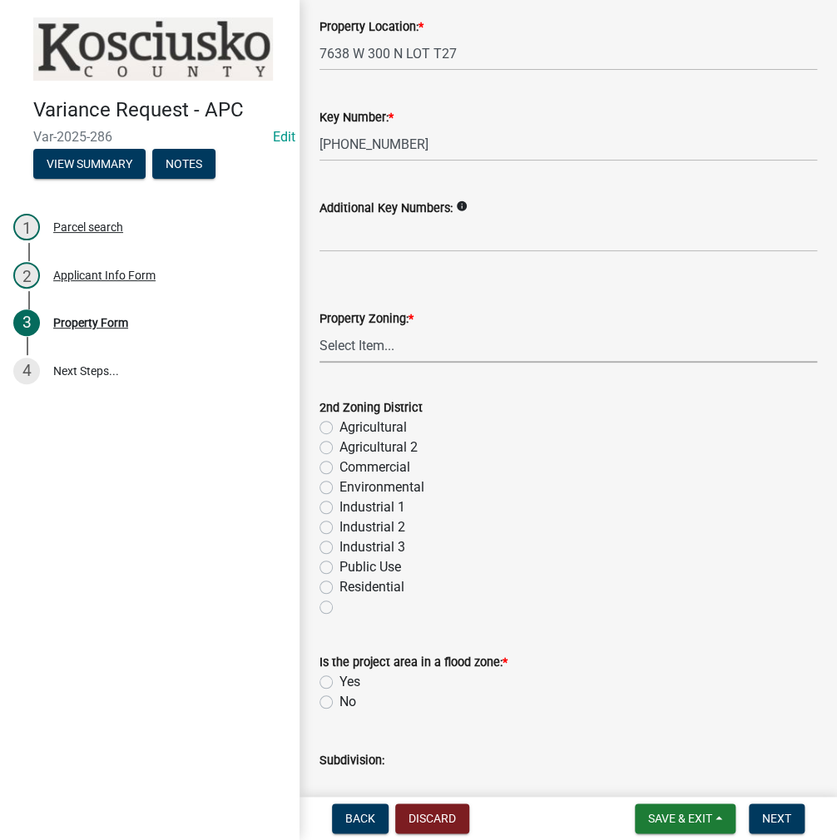
click at [346, 346] on select "Select Item... Agricultural Agricultural 2 Commercial Environmental Industrial …" at bounding box center [567, 346] width 497 height 34
click at [319, 329] on select "Select Item... Agricultural Agricultural 2 Commercial Environmental Industrial …" at bounding box center [567, 346] width 497 height 34
select select "ea119d11-e52e-4559-b746-af06211fe819"
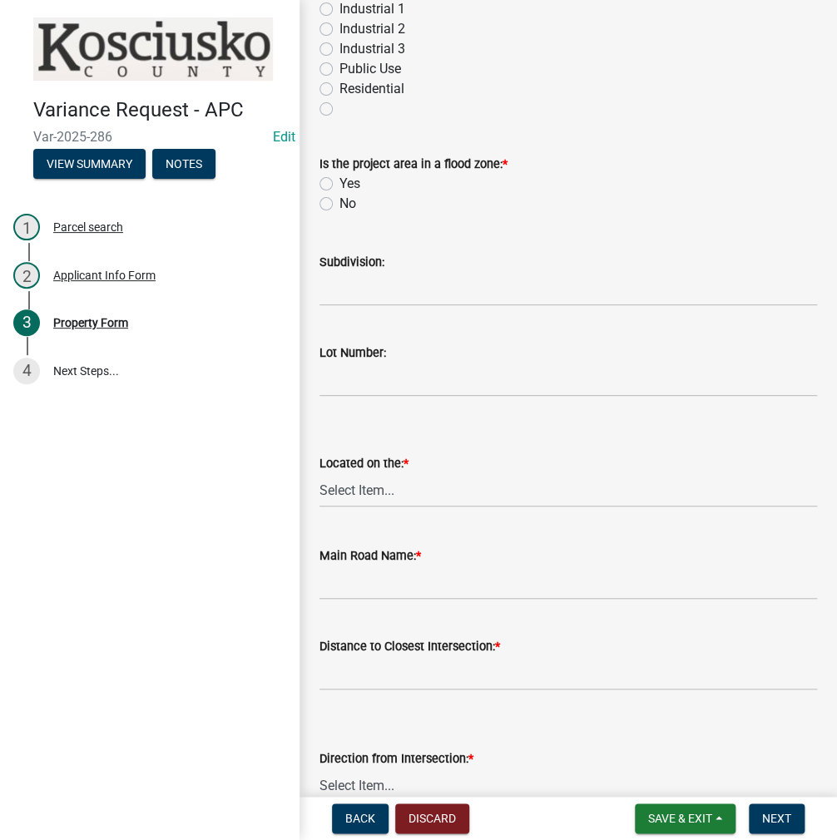
scroll to position [915, 0]
click at [339, 179] on label "Yes" at bounding box center [349, 183] width 21 height 20
click at [339, 179] on input "Yes" at bounding box center [344, 178] width 11 height 11
radio input "true"
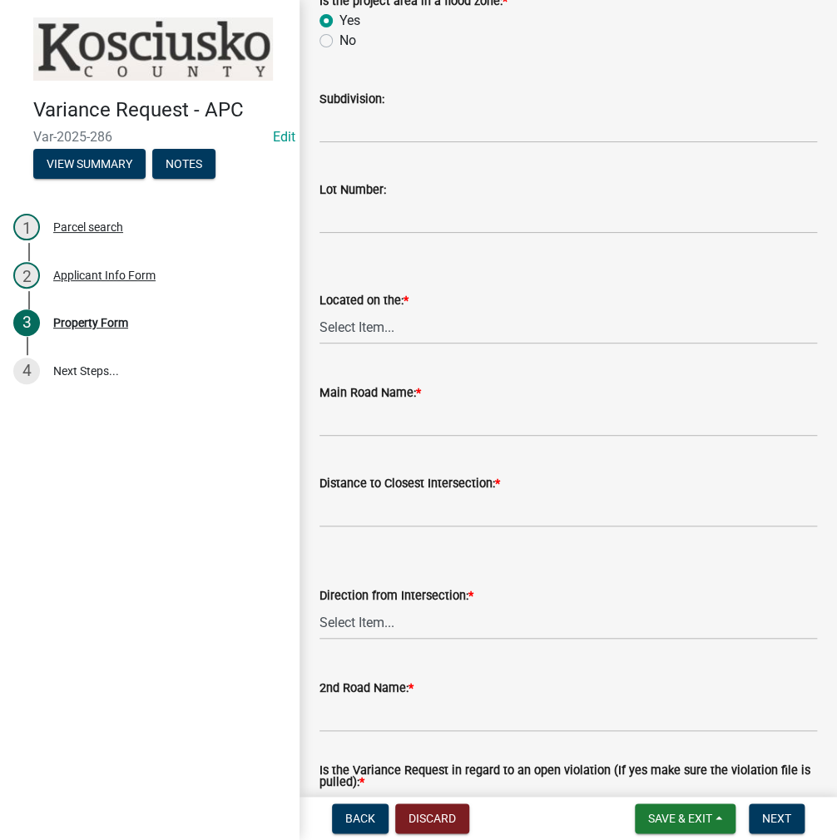
scroll to position [1081, 0]
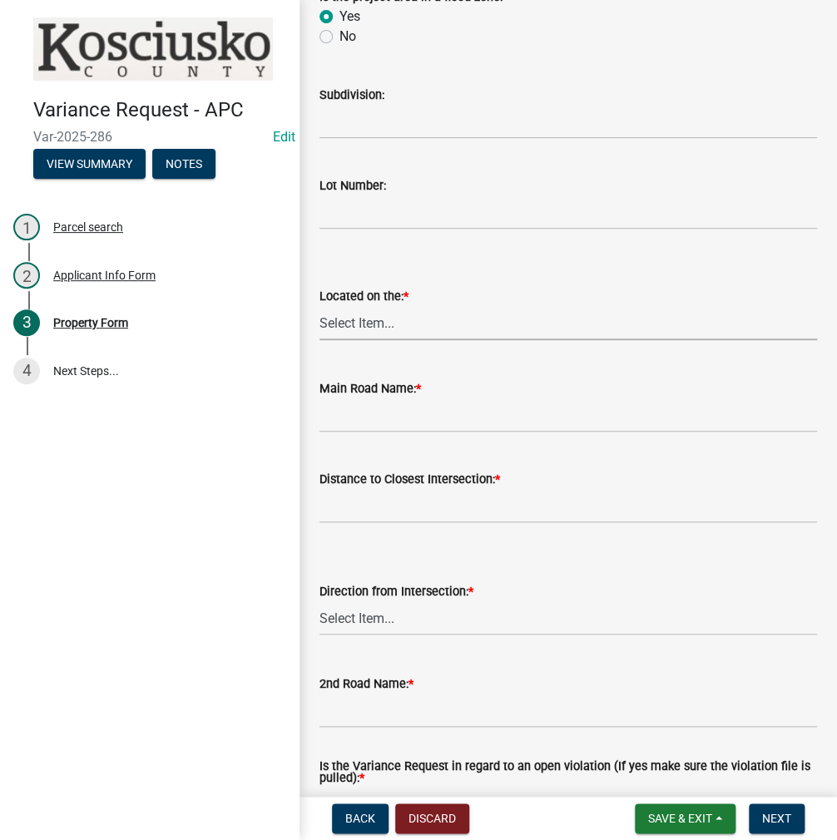
click at [383, 322] on select "Select Item... North Northeast Northwest South Southeast Southwest [GEOGRAPHIC_…" at bounding box center [567, 323] width 497 height 34
click at [319, 306] on select "Select Item... North Northeast Northwest South Southeast Southwest [GEOGRAPHIC_…" at bounding box center [567, 323] width 497 height 34
select select "a970d481-4b24-4397-adea-9fa616519827"
click at [398, 428] on input "Main Road Name: *" at bounding box center [567, 415] width 497 height 34
type input "300 N"
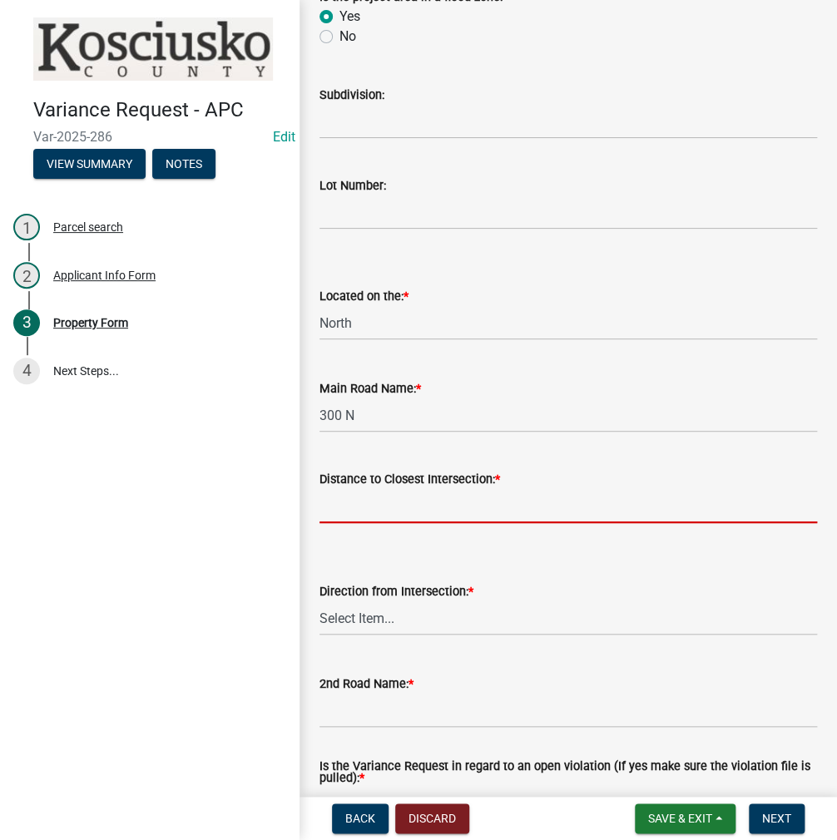
click at [437, 504] on input "text" at bounding box center [567, 506] width 497 height 34
type input "1410"
select select "cfa04aa3-54af-4fa3-ad31-ac65a78d0644"
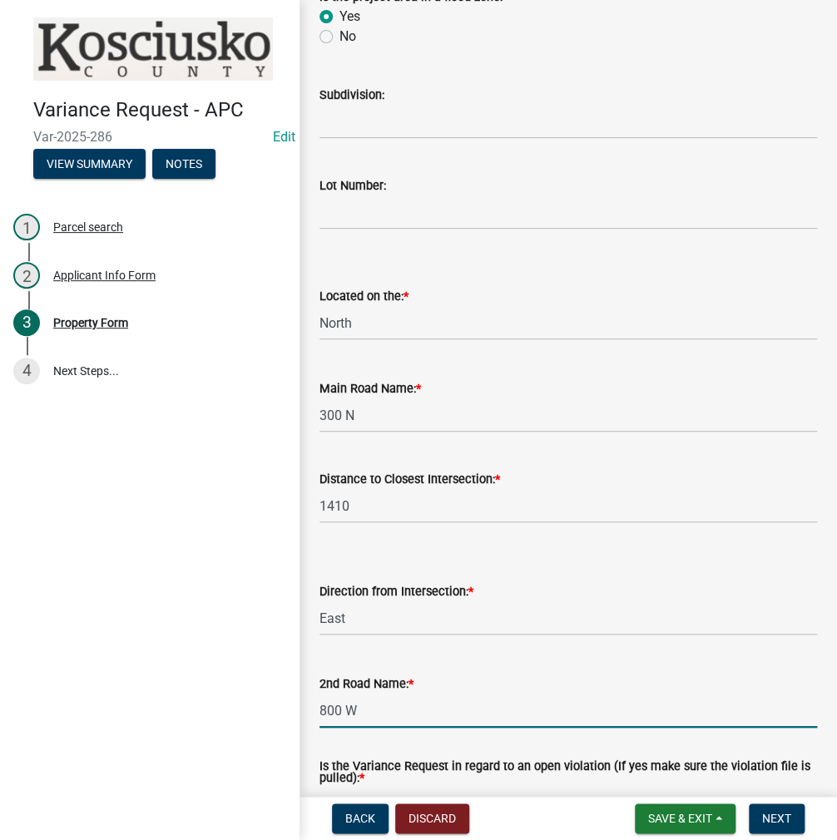
scroll to position [1199, 0]
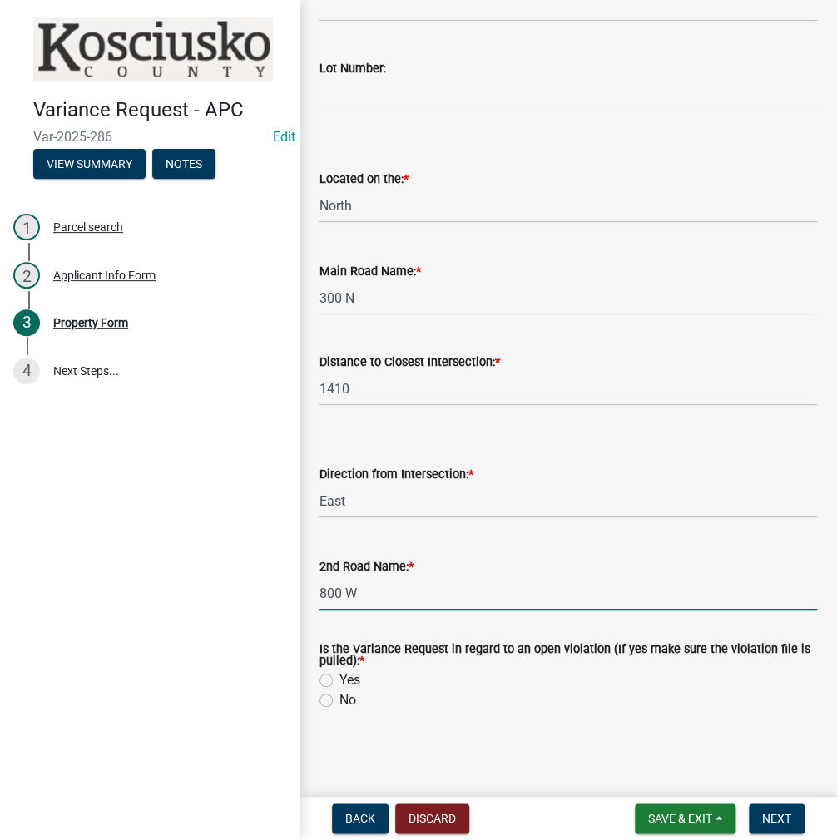
type input "800 W"
click at [339, 701] on label "No" at bounding box center [347, 700] width 17 height 20
click at [339, 701] on input "No" at bounding box center [344, 695] width 11 height 11
radio input "true"
click at [769, 824] on span "Next" at bounding box center [776, 818] width 29 height 13
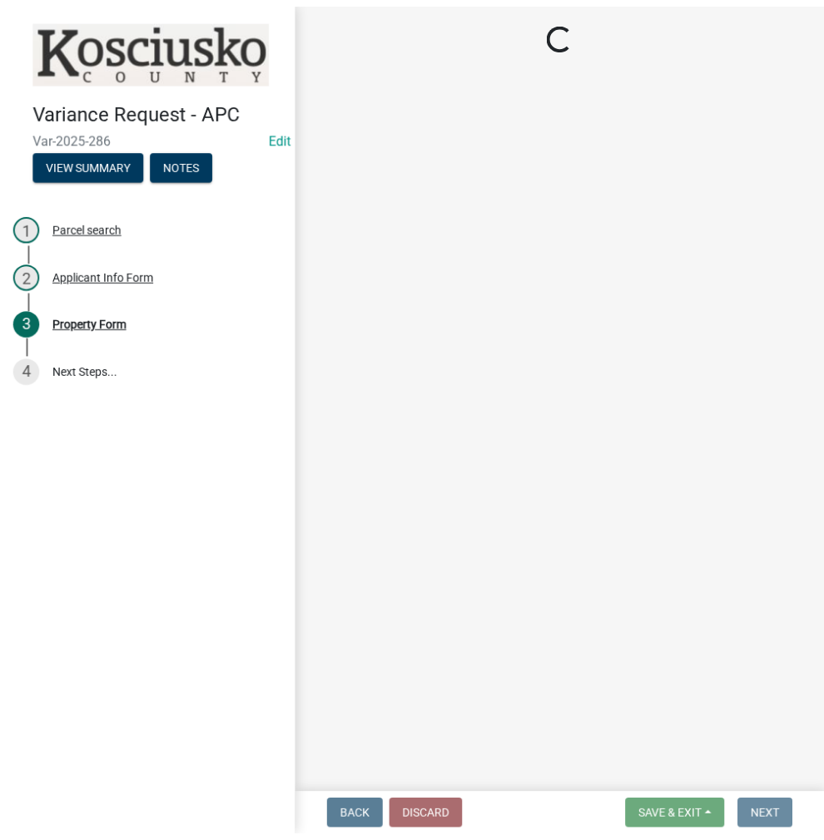
scroll to position [0, 0]
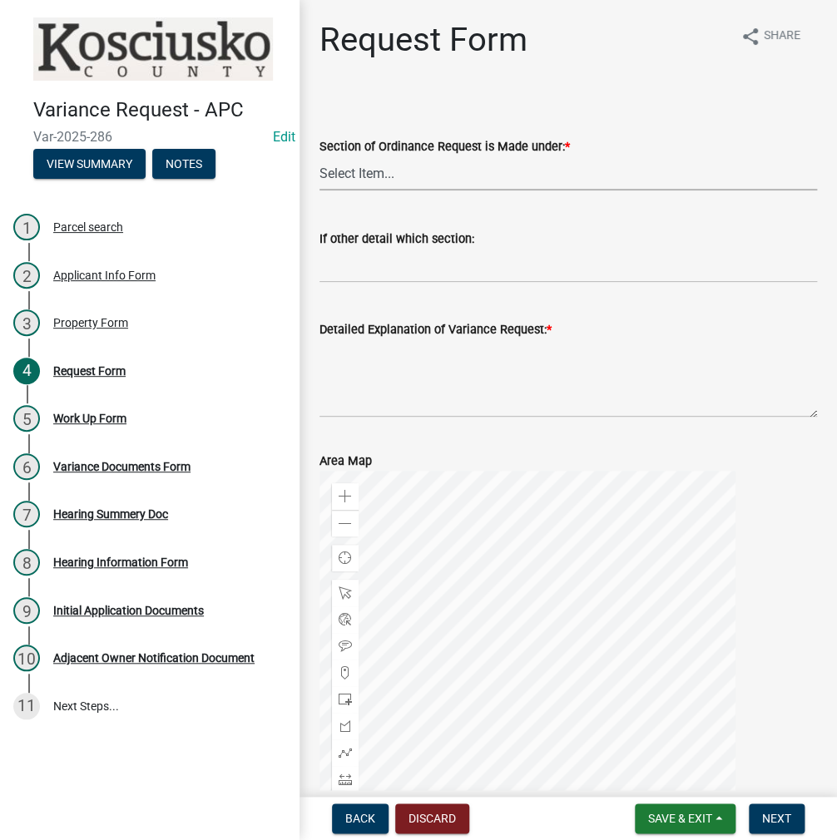
click at [427, 157] on select "Select Item... 2.10 I1 Criteria 2.11 I2 Criteria I3 Criteria 2.15 Lot and Yard …" at bounding box center [567, 173] width 497 height 34
click at [319, 156] on select "Select Item... 2.10 I1 Criteria 2.11 I2 Criteria I3 Criteria 2.15 Lot and Yard …" at bounding box center [567, 173] width 497 height 34
select select "77eb12f8-2a64-4a31-bfec-9b00716b2165"
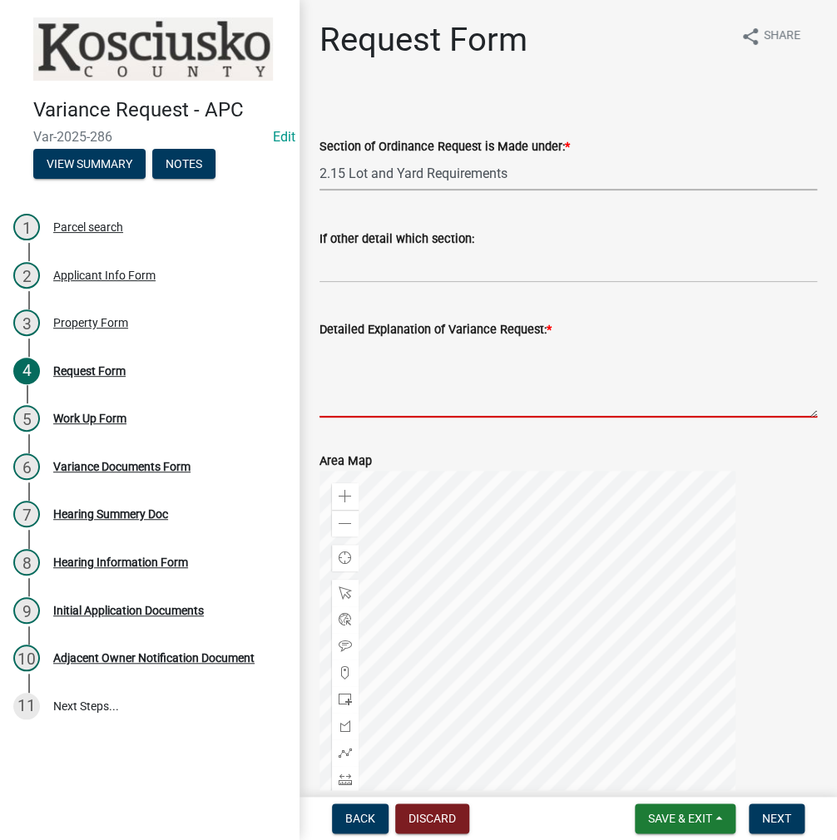
click at [414, 378] on textarea "Detailed Explanation of Variance Request: *" at bounding box center [567, 378] width 497 height 78
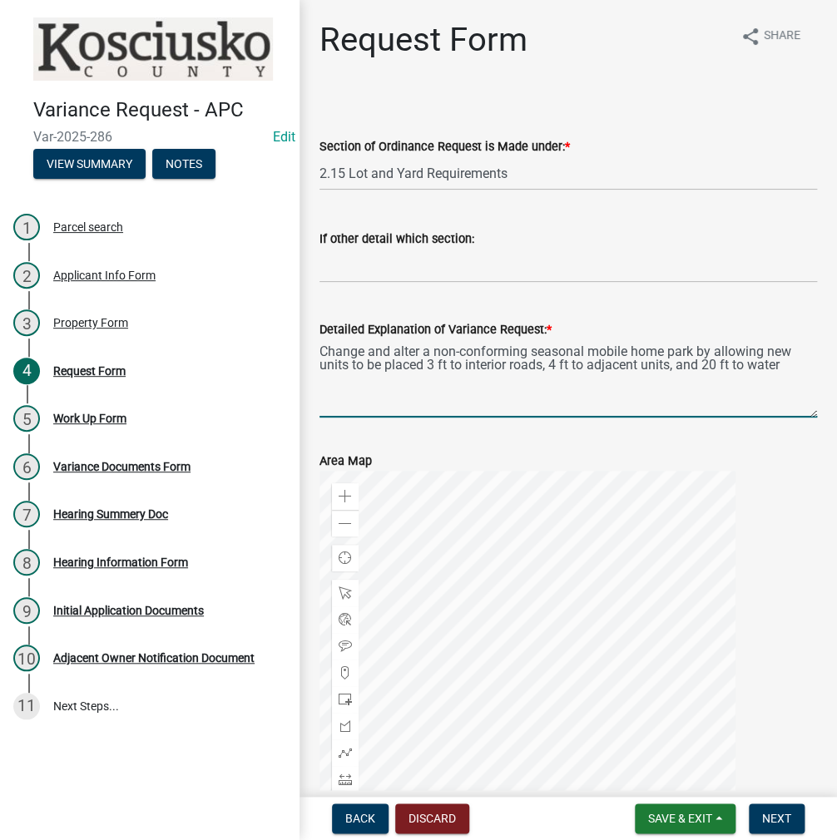
click at [449, 366] on textarea "Change and alter a non-conforming seasonal mobile home park by allowing new uni…" at bounding box center [567, 378] width 497 height 78
click at [625, 387] on textarea "Change and alter a non-conforming seasonal mobile home park by allowing new uni…" at bounding box center [567, 378] width 497 height 78
click at [353, 364] on textarea "Change and alter a non-conforming seasonal mobile home park by allowing new uni…" at bounding box center [567, 378] width 497 height 78
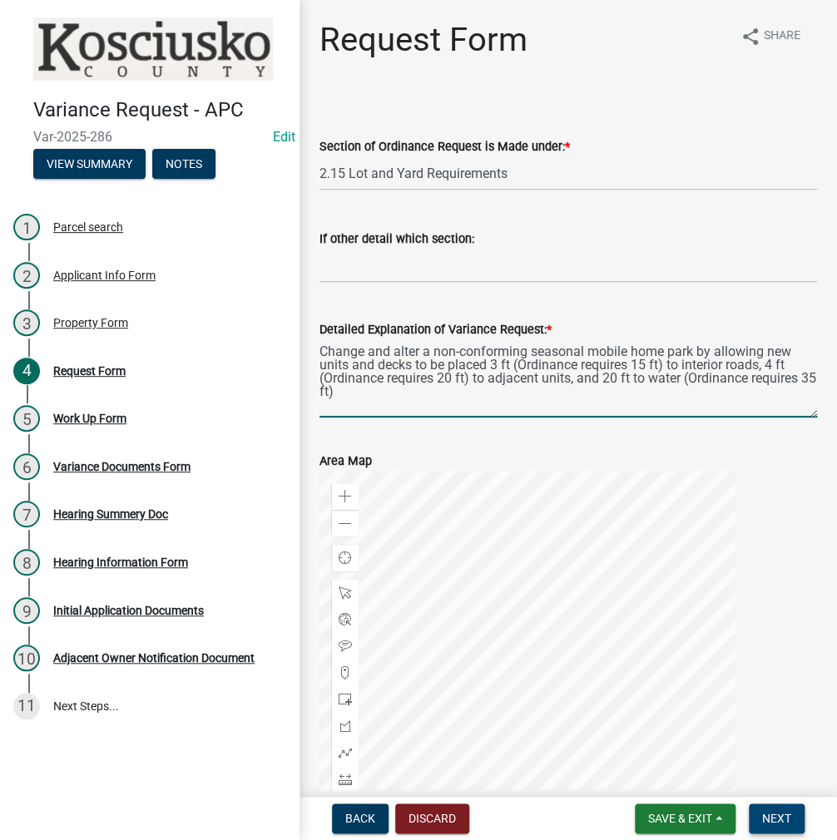
type textarea "Change and alter a non-conforming seasonal mobile home park by allowing new uni…"
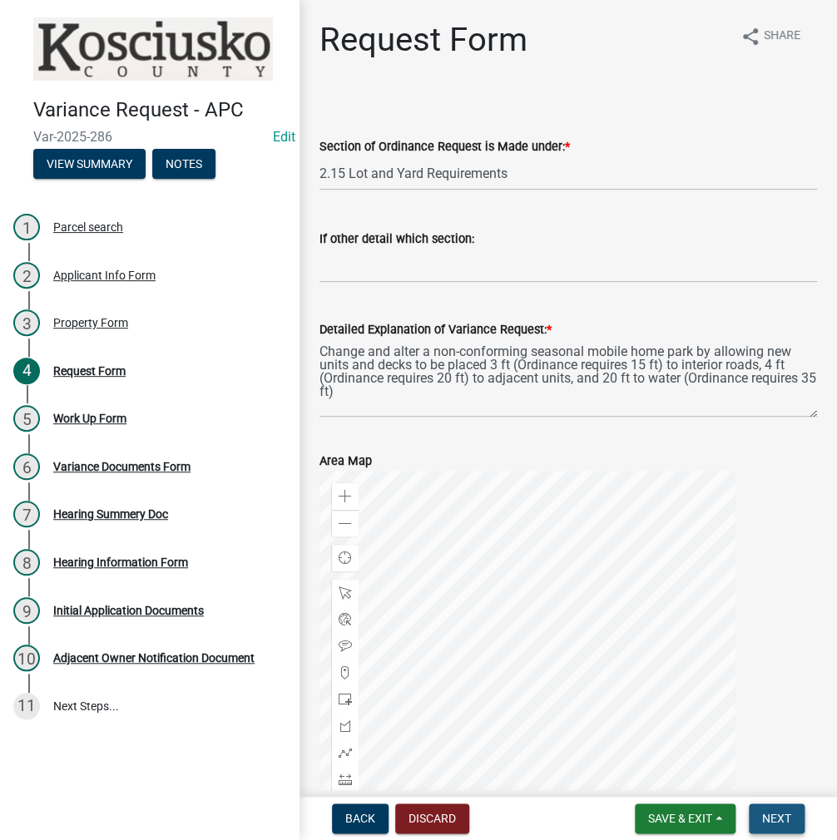
click at [779, 824] on span "Next" at bounding box center [776, 818] width 29 height 13
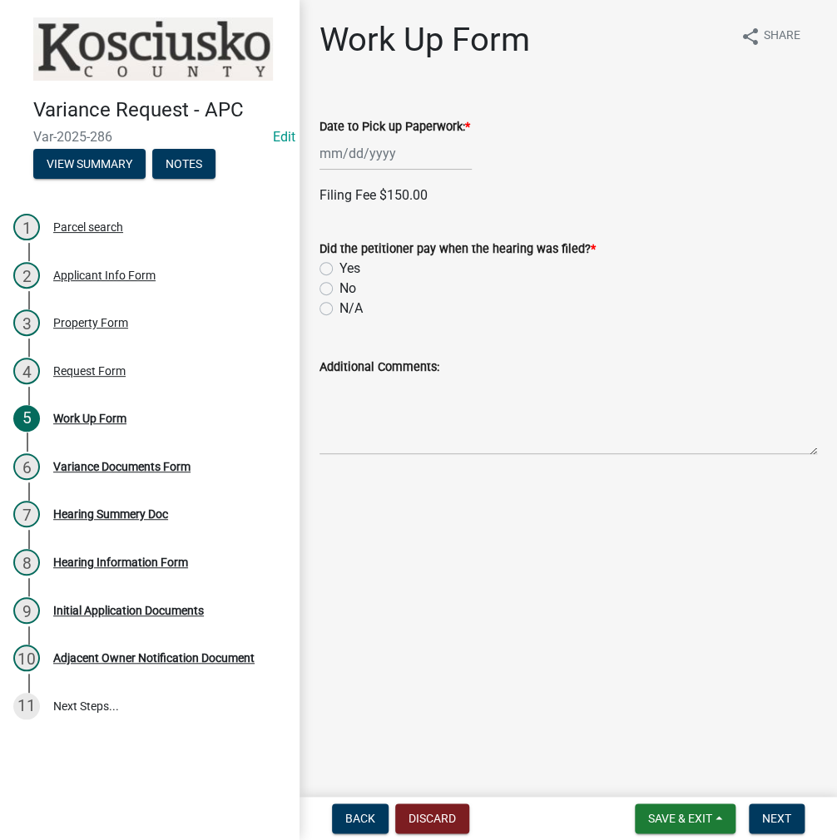
click at [368, 153] on div at bounding box center [395, 153] width 152 height 34
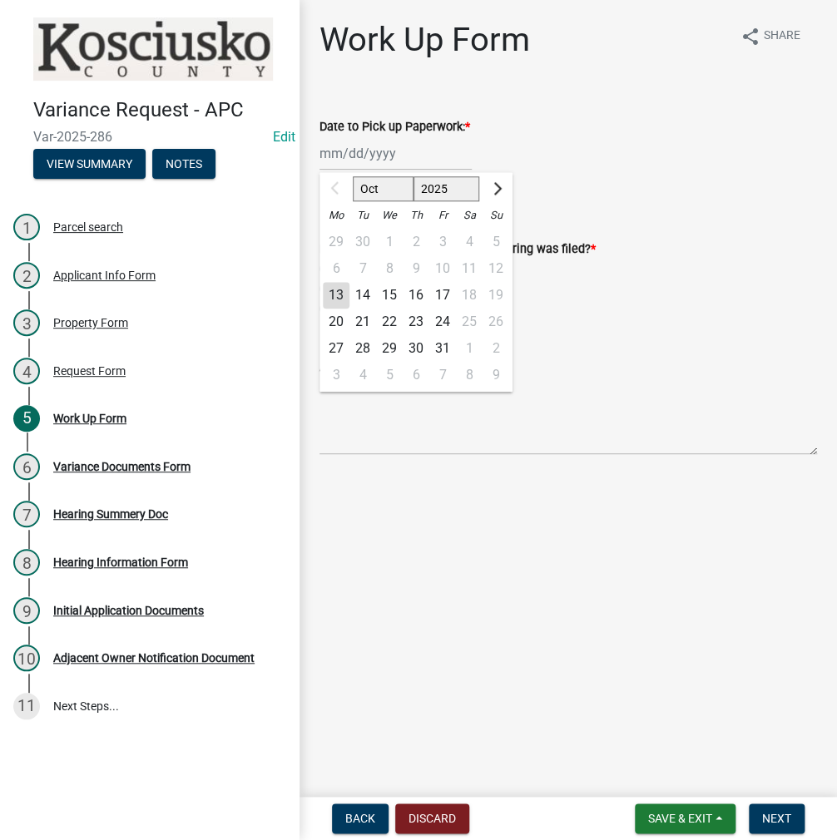
click at [335, 317] on div "20" at bounding box center [336, 322] width 27 height 27
type input "[DATE]"
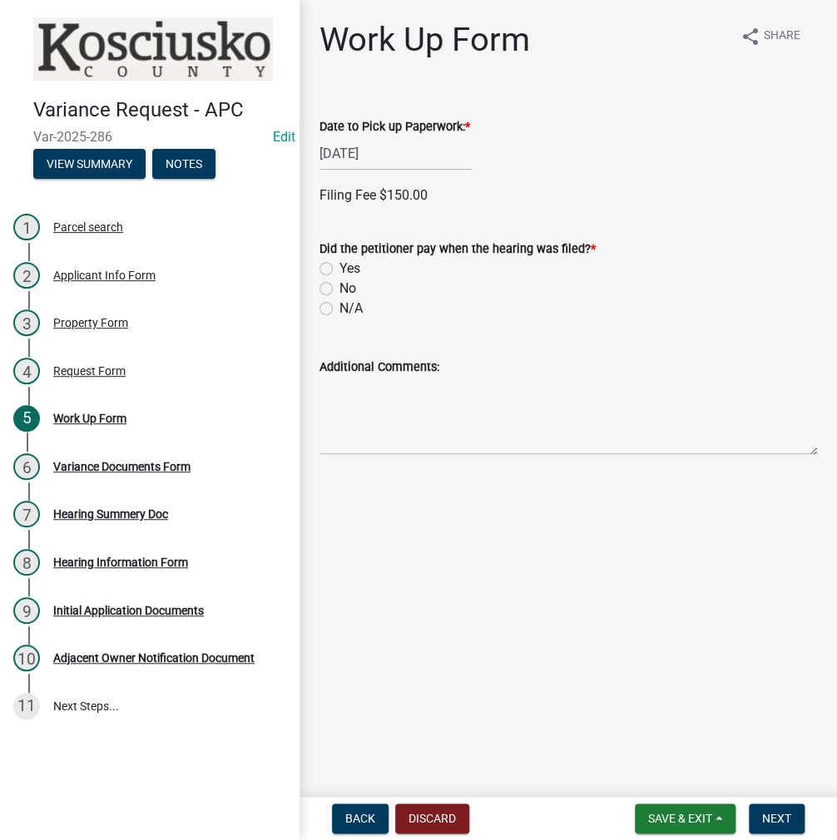
click at [339, 265] on label "Yes" at bounding box center [349, 269] width 21 height 20
click at [339, 265] on input "Yes" at bounding box center [344, 264] width 11 height 11
radio input "true"
click at [339, 424] on label "Check" at bounding box center [357, 423] width 36 height 20
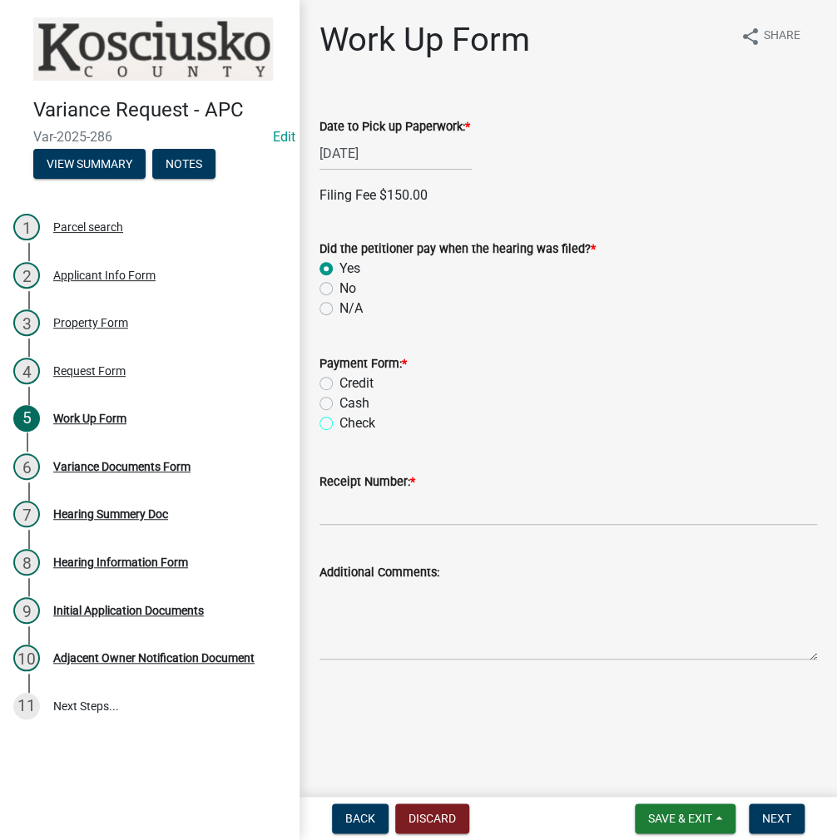
click at [339, 424] on input "Check" at bounding box center [344, 418] width 11 height 11
radio input "true"
click at [383, 517] on input "Receipt Number: *" at bounding box center [567, 509] width 497 height 34
type input "023639"
click at [401, 606] on textarea "Additional Comments:" at bounding box center [567, 621] width 497 height 78
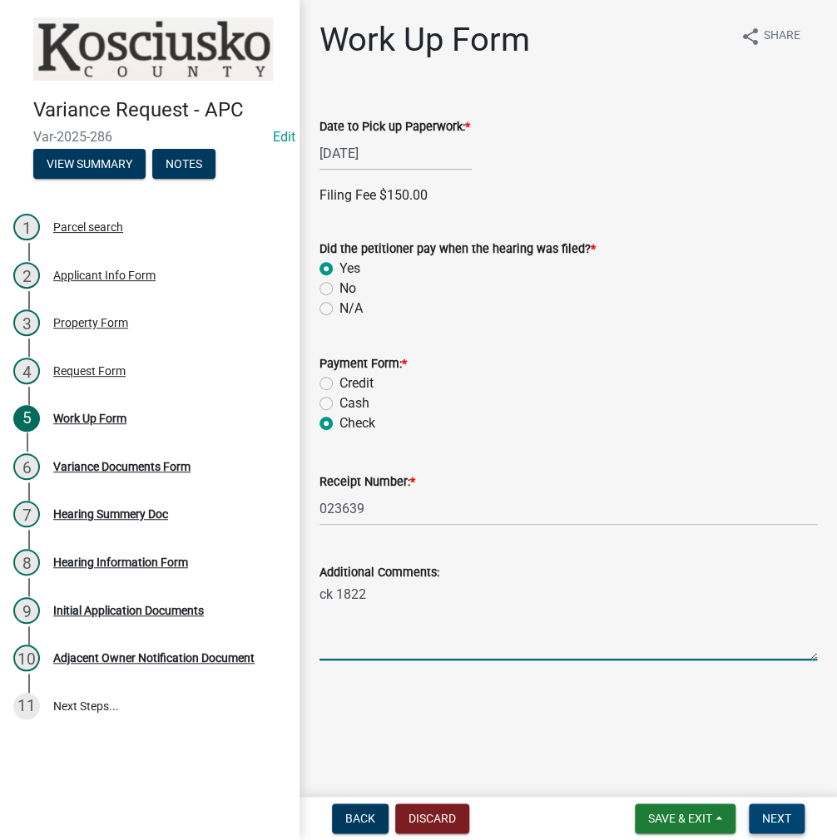
type textarea "ck 1822"
click at [772, 822] on span "Next" at bounding box center [776, 818] width 29 height 13
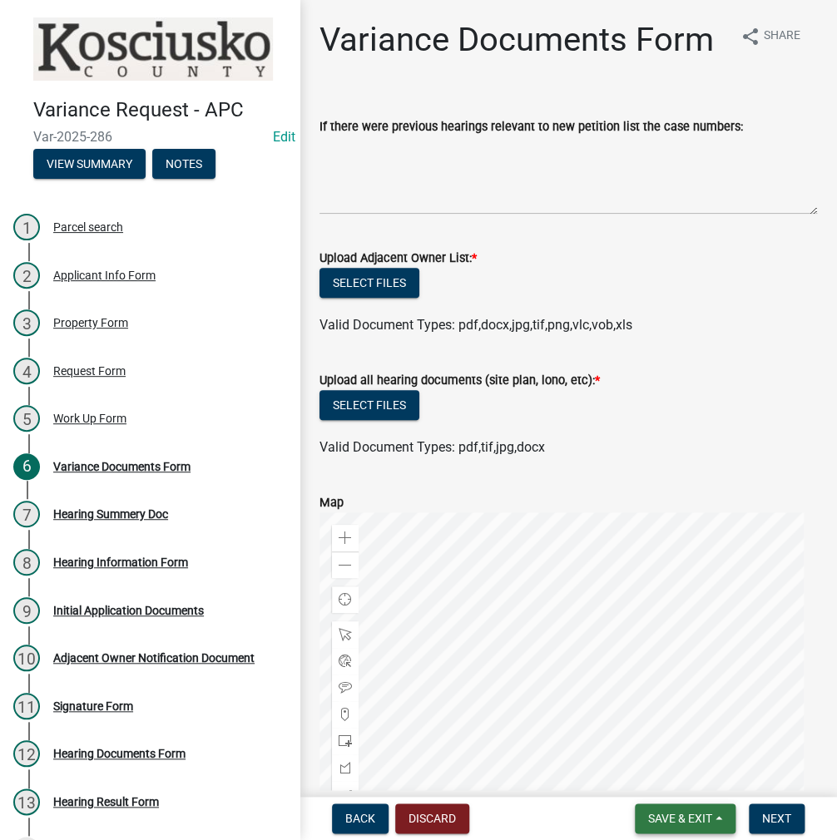
click at [680, 820] on span "Save & Exit" at bounding box center [680, 818] width 64 height 13
click at [677, 774] on button "Save & Exit" at bounding box center [668, 775] width 133 height 40
